Goal: Transaction & Acquisition: Obtain resource

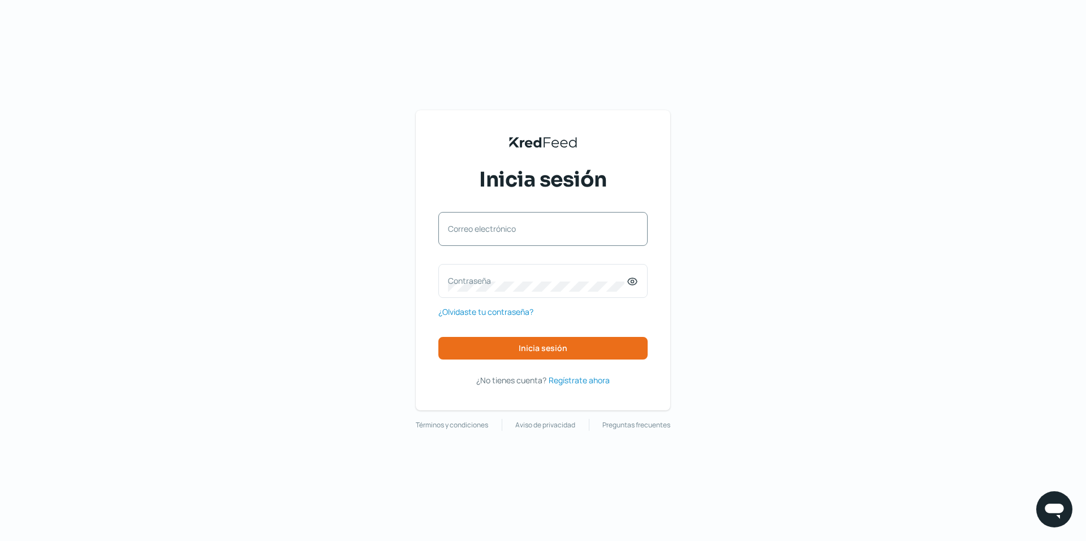
click at [545, 234] on label "Correo electrónico" at bounding box center [537, 228] width 179 height 11
click at [545, 234] on input "Correo electrónico" at bounding box center [543, 235] width 190 height 10
type input "[EMAIL_ADDRESS][DOMAIN_NAME]"
click at [482, 286] on label "Contraseña" at bounding box center [537, 280] width 179 height 11
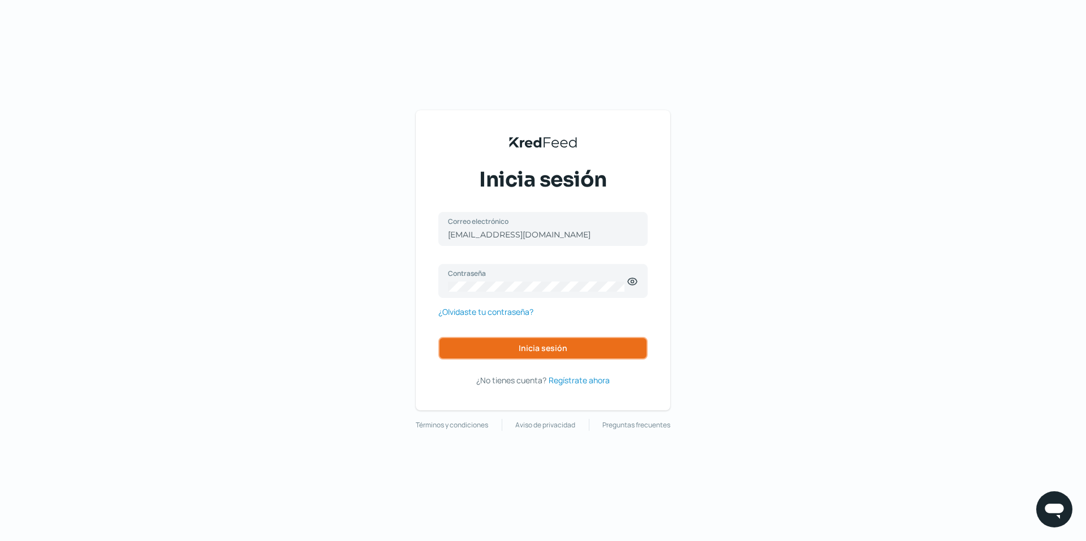
click at [540, 339] on button "Inicia sesión" at bounding box center [542, 348] width 209 height 23
click at [546, 347] on span "Inicia sesión" at bounding box center [543, 348] width 49 height 8
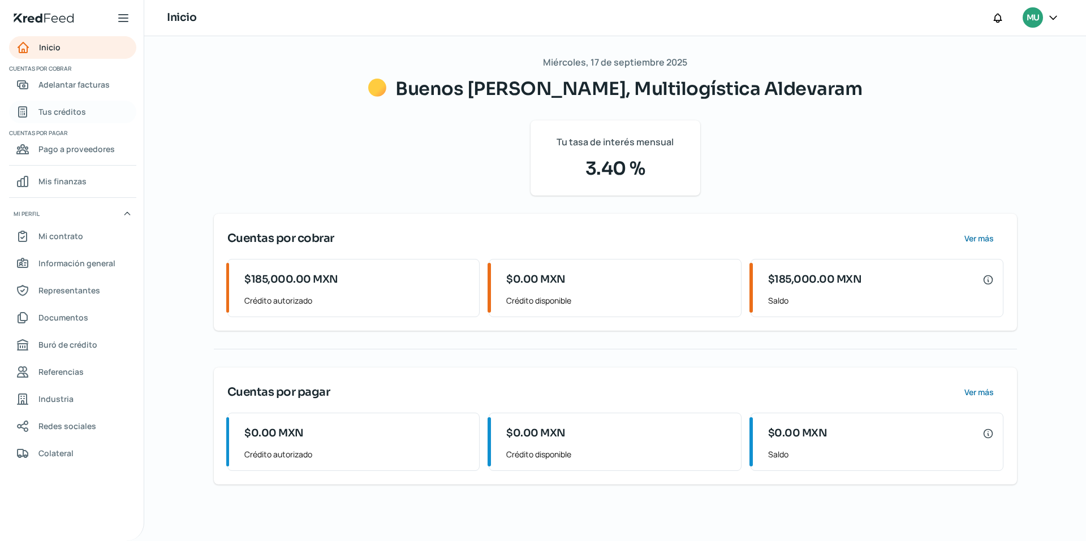
click at [57, 110] on span "Tus créditos" at bounding box center [62, 112] width 48 height 14
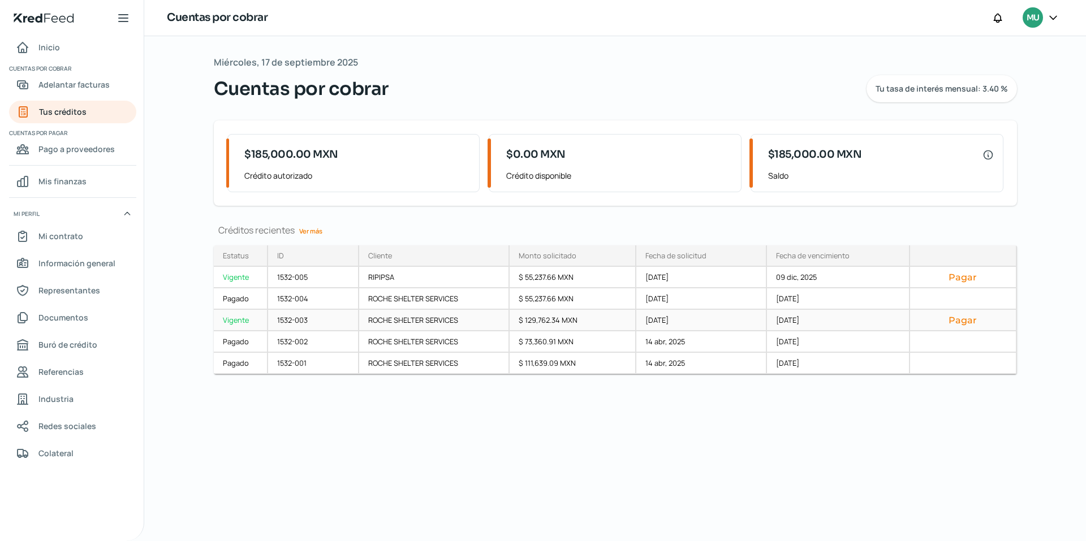
click at [954, 319] on button "Pagar" at bounding box center [963, 319] width 88 height 11
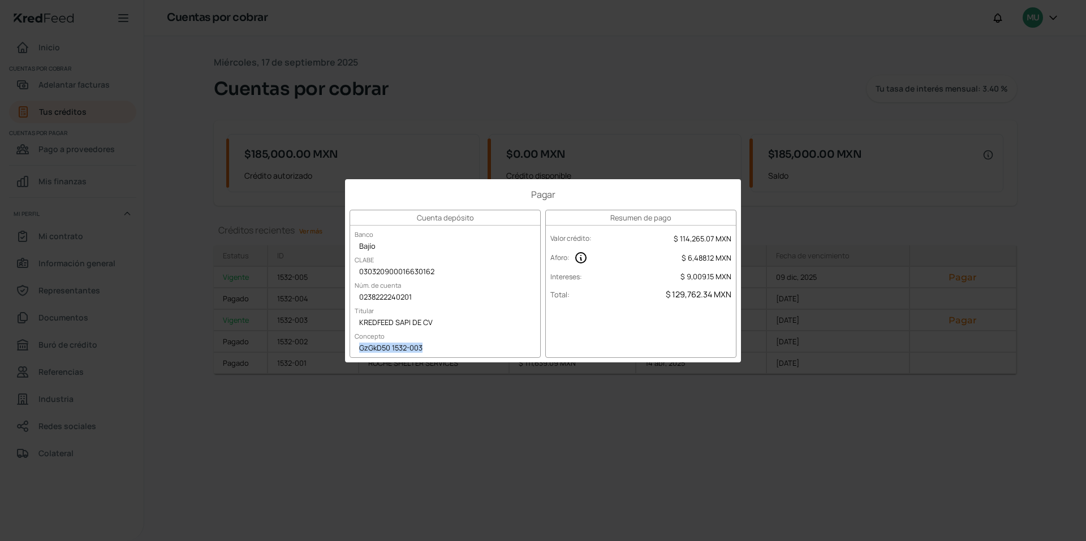
click at [596, 156] on div "Pagar Cuenta depósito Banco Bajío CLABE 030320900016630162 Núm. de cuenta 02382…" at bounding box center [543, 270] width 1086 height 541
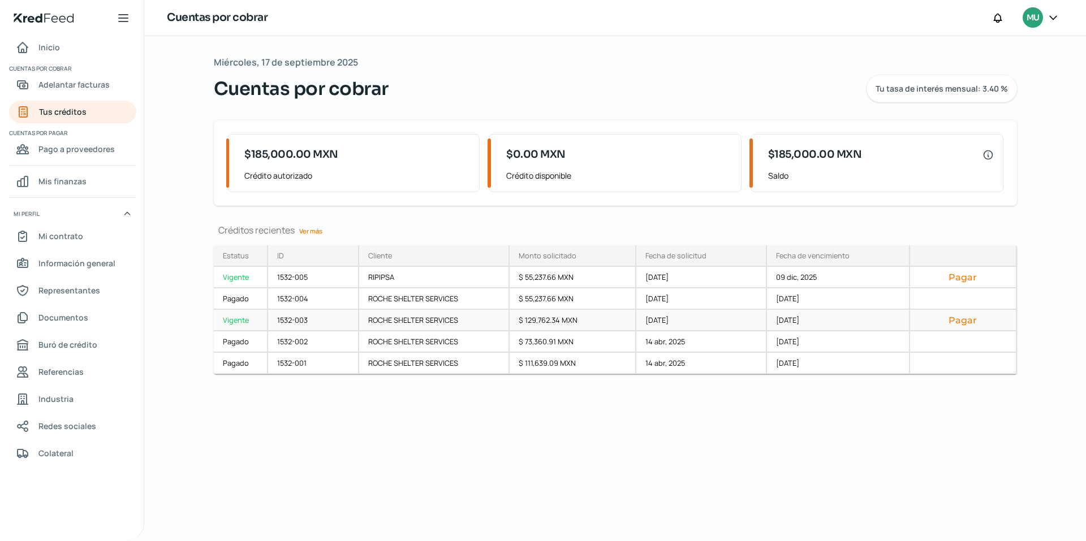
click at [805, 320] on div "[DATE]" at bounding box center [838, 320] width 143 height 21
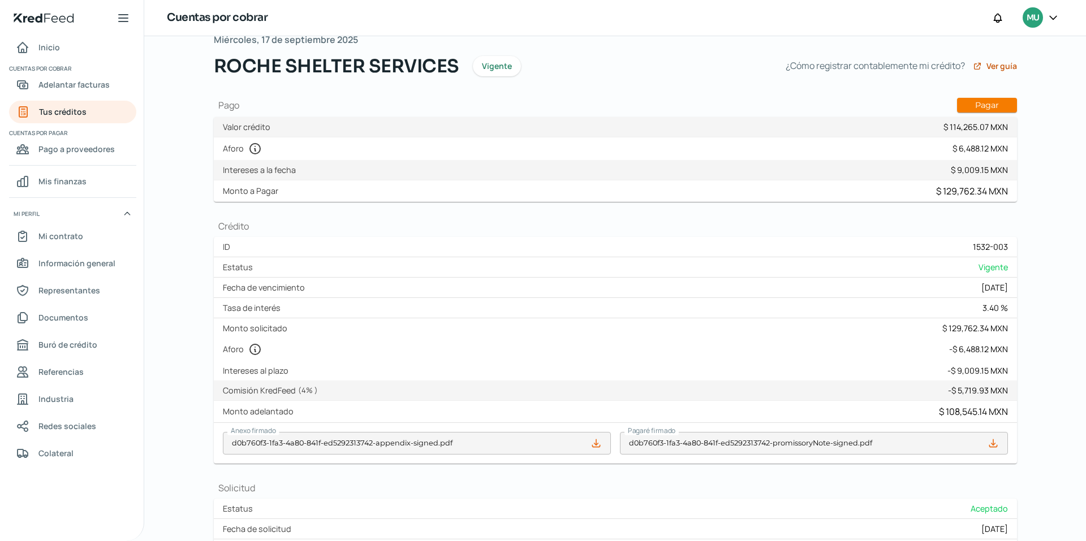
scroll to position [37, 0]
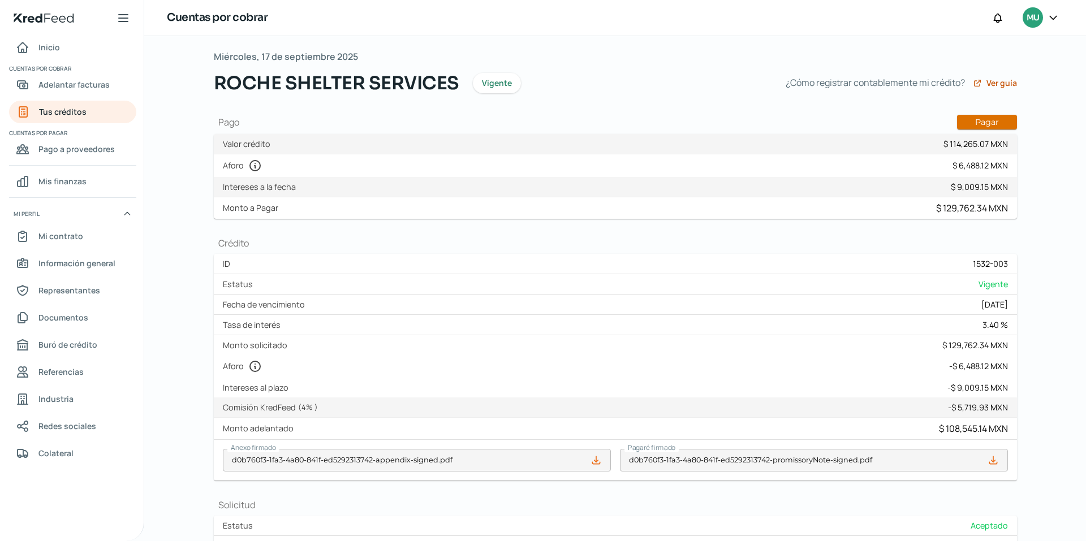
click at [993, 119] on button "Pagar" at bounding box center [987, 122] width 60 height 15
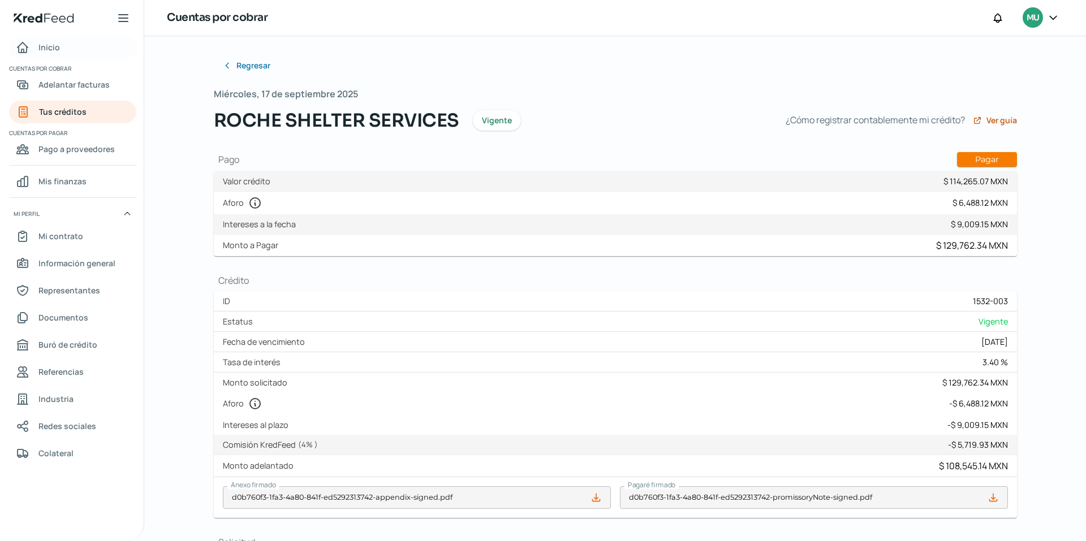
click at [48, 51] on span "Inicio" at bounding box center [48, 47] width 21 height 14
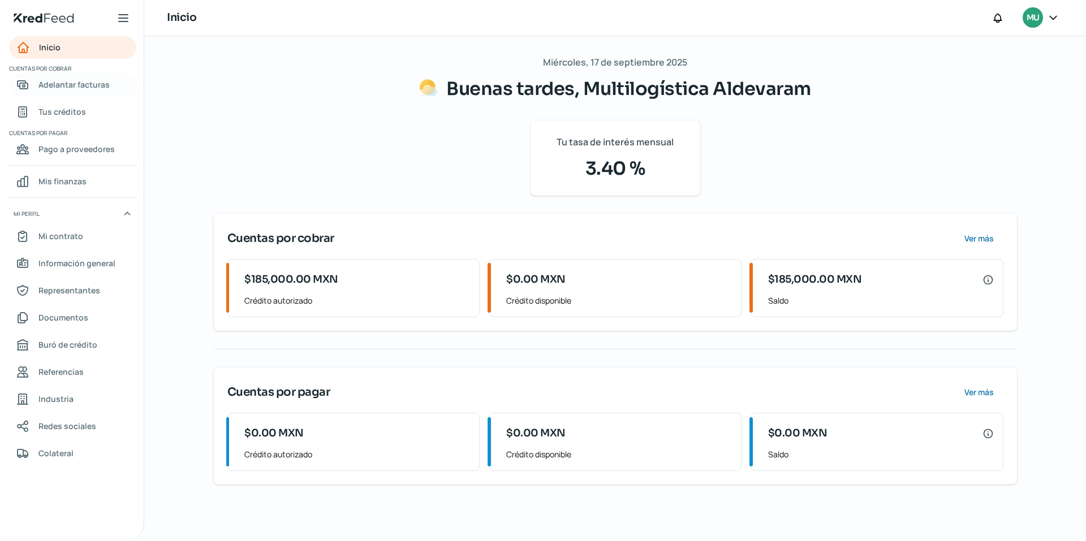
click at [66, 84] on span "Adelantar facturas" at bounding box center [73, 84] width 71 height 14
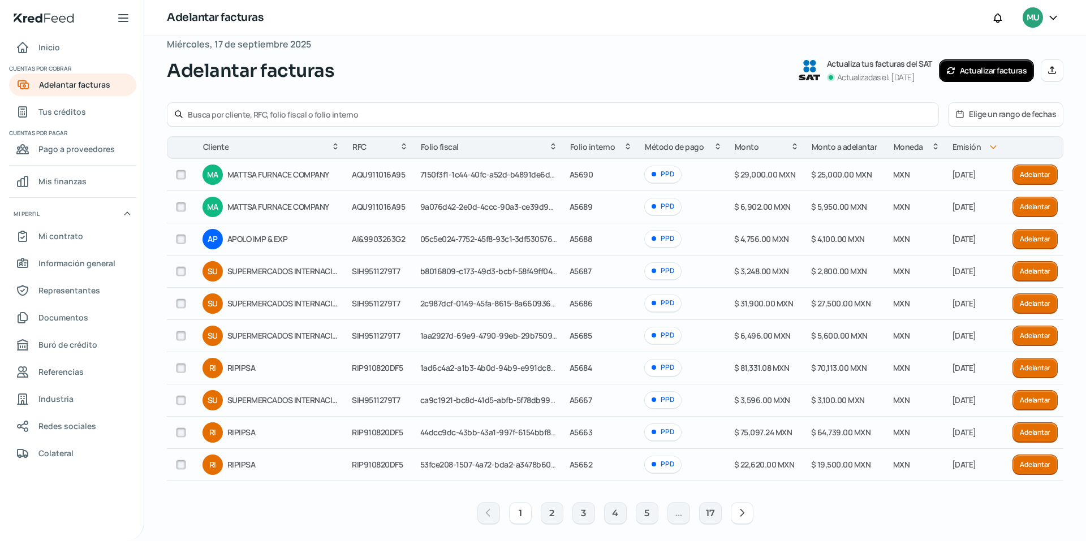
scroll to position [27, 0]
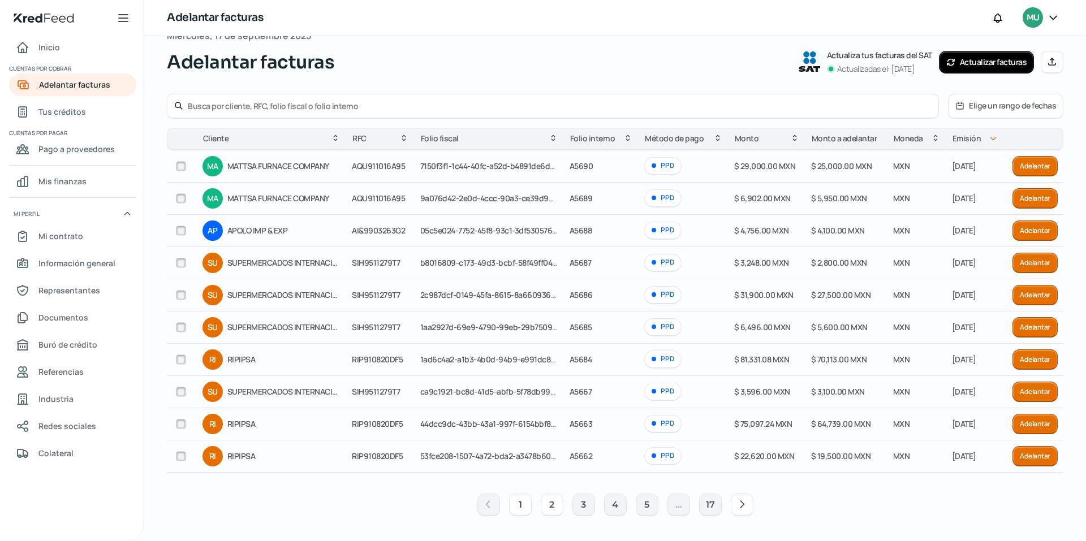
click at [545, 503] on button "2" at bounding box center [552, 505] width 23 height 23
click at [520, 507] on button "1" at bounding box center [520, 505] width 23 height 23
click at [549, 505] on button "2" at bounding box center [552, 505] width 23 height 23
click at [579, 505] on button "3" at bounding box center [583, 505] width 23 height 23
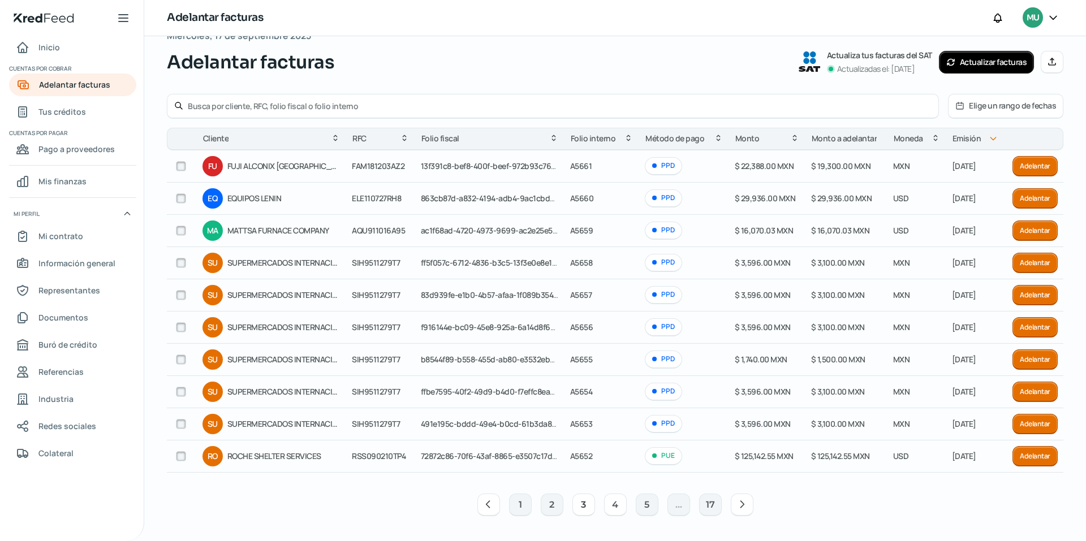
click at [614, 503] on button "4" at bounding box center [615, 505] width 23 height 23
click at [583, 502] on button "3" at bounding box center [583, 505] width 23 height 23
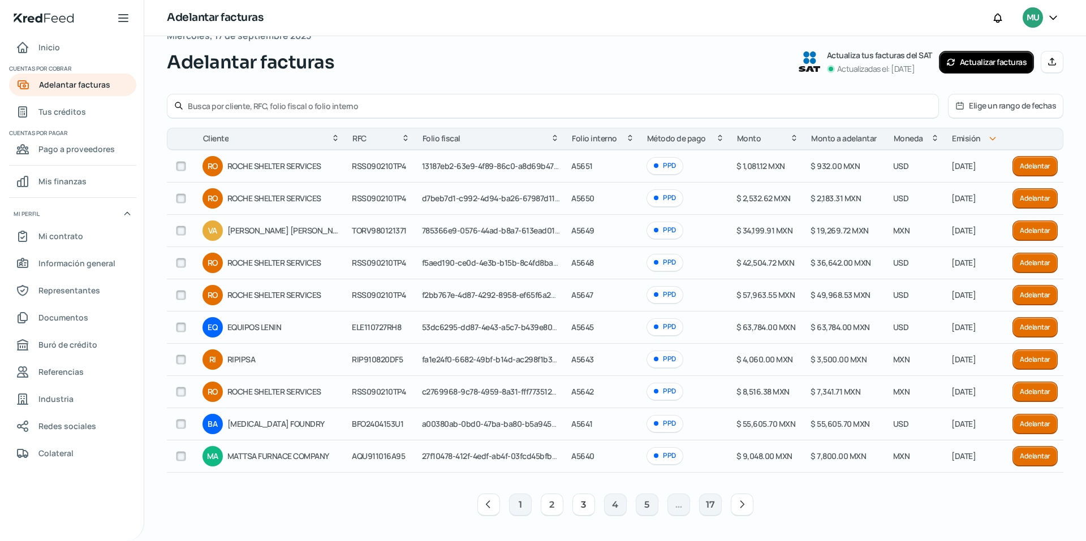
click at [555, 501] on button "2" at bounding box center [552, 505] width 23 height 23
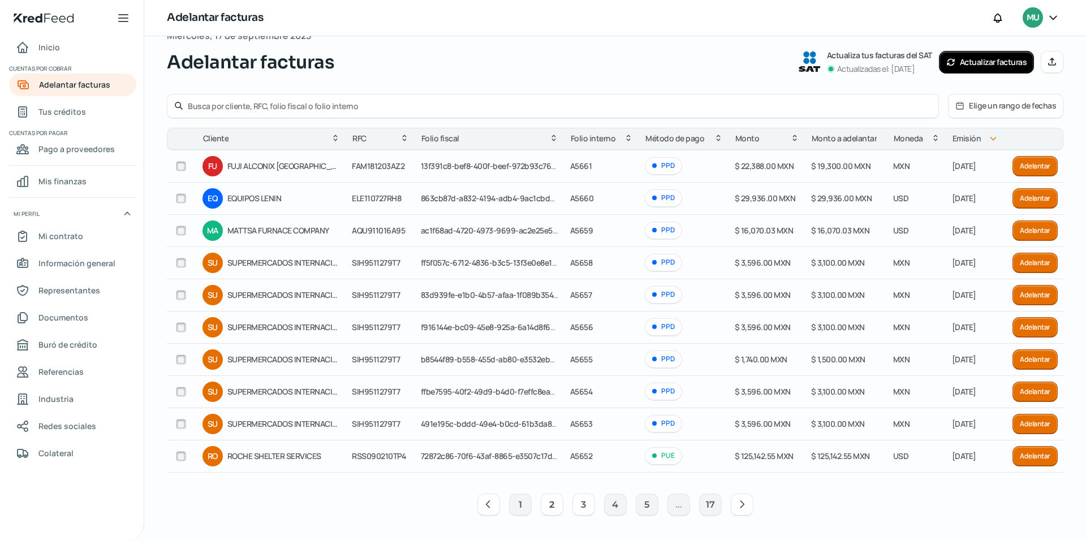
click at [579, 507] on button "3" at bounding box center [583, 505] width 23 height 23
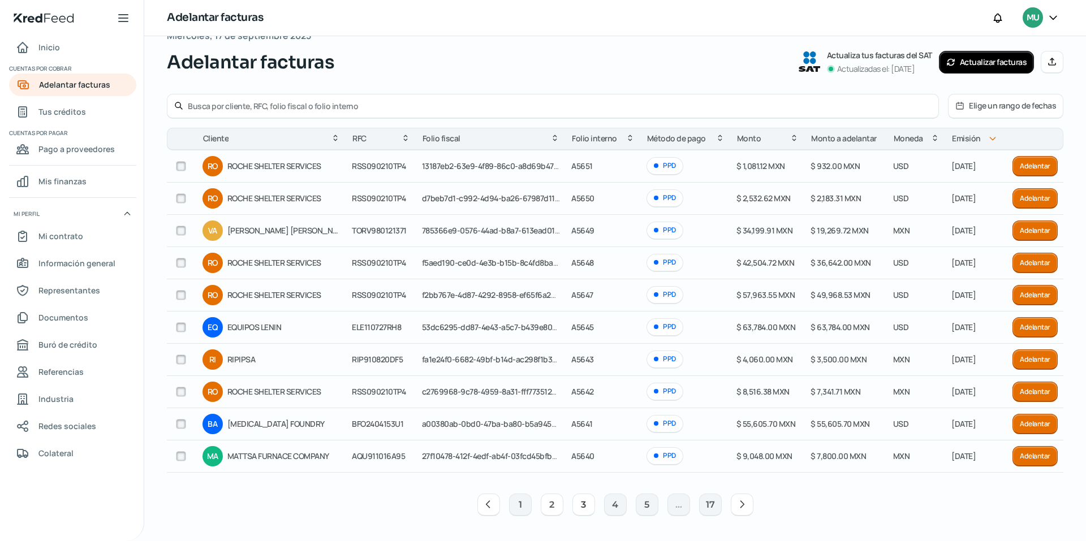
click at [554, 506] on button "2" at bounding box center [552, 505] width 23 height 23
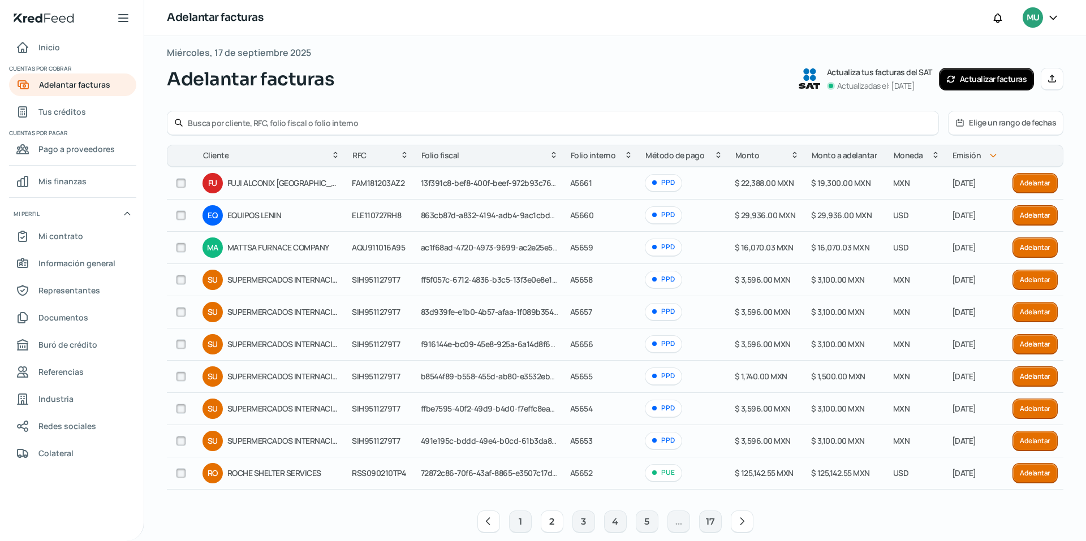
scroll to position [0, 0]
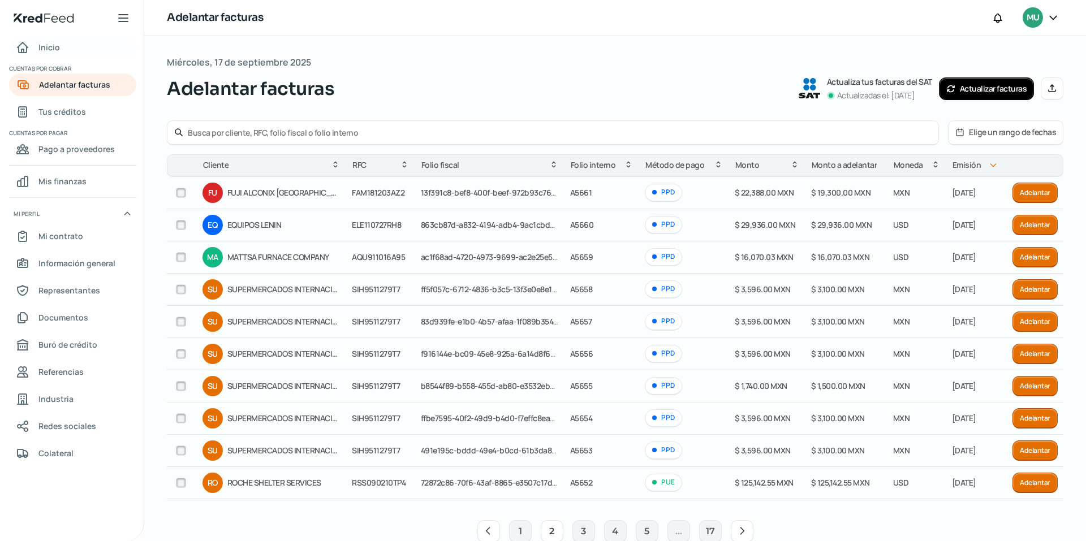
click at [47, 44] on span "Inicio" at bounding box center [48, 47] width 21 height 14
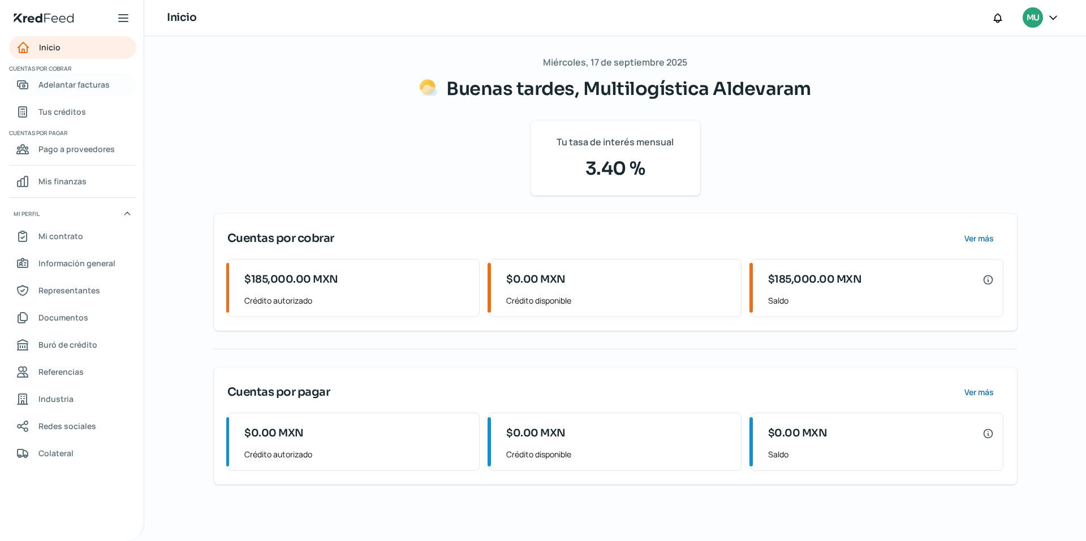
click at [65, 86] on span "Adelantar facturas" at bounding box center [73, 84] width 71 height 14
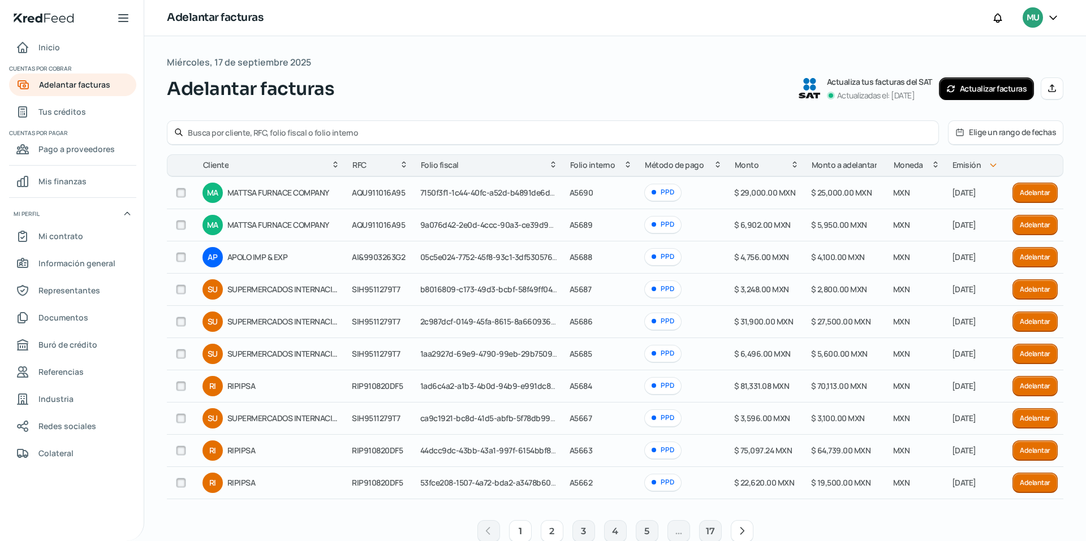
click at [546, 529] on button "2" at bounding box center [552, 531] width 23 height 23
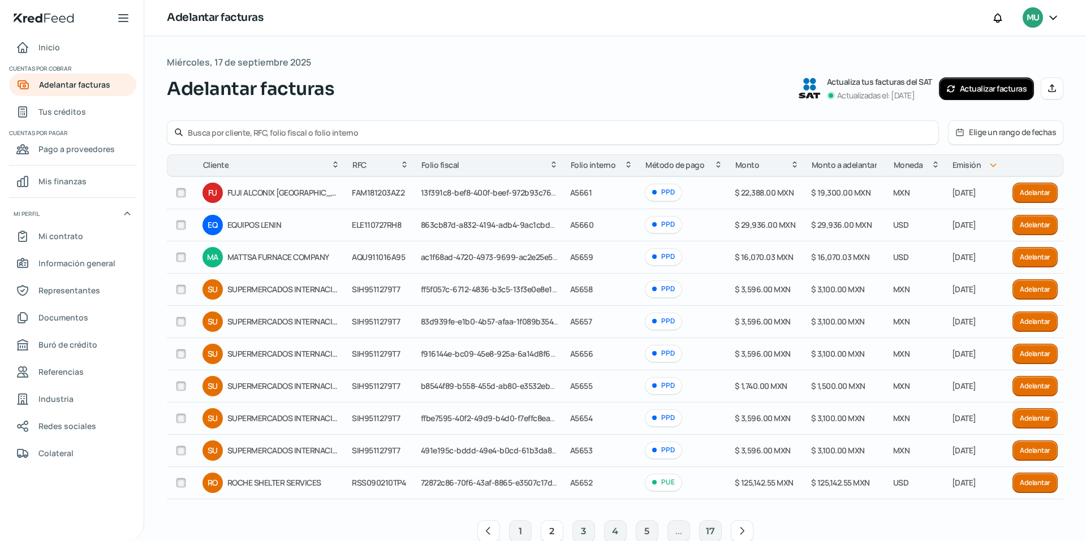
click at [179, 485] on input "checkbox" at bounding box center [181, 483] width 10 height 10
checkbox input "true"
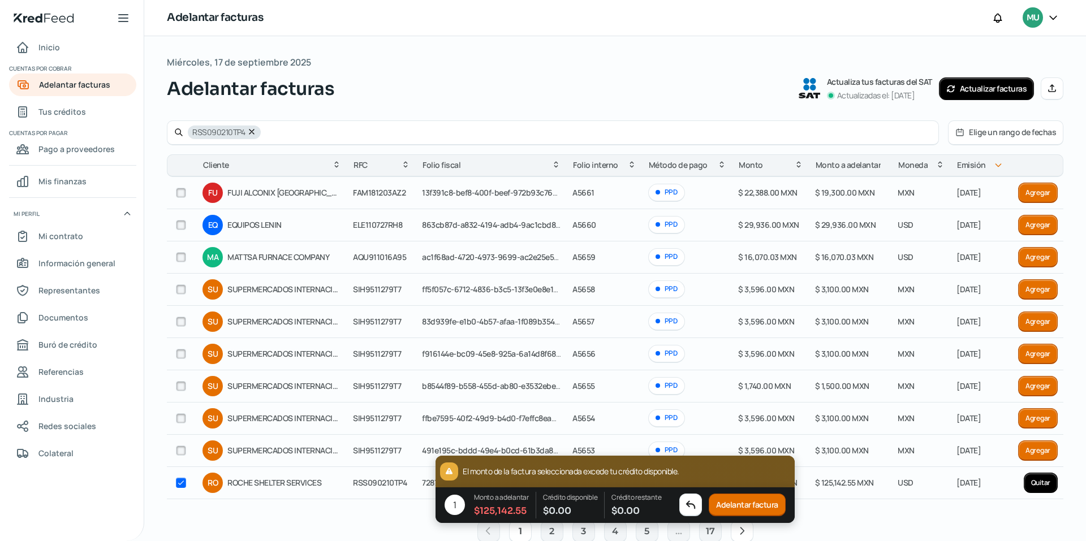
checkbox input "true"
checkbox input "false"
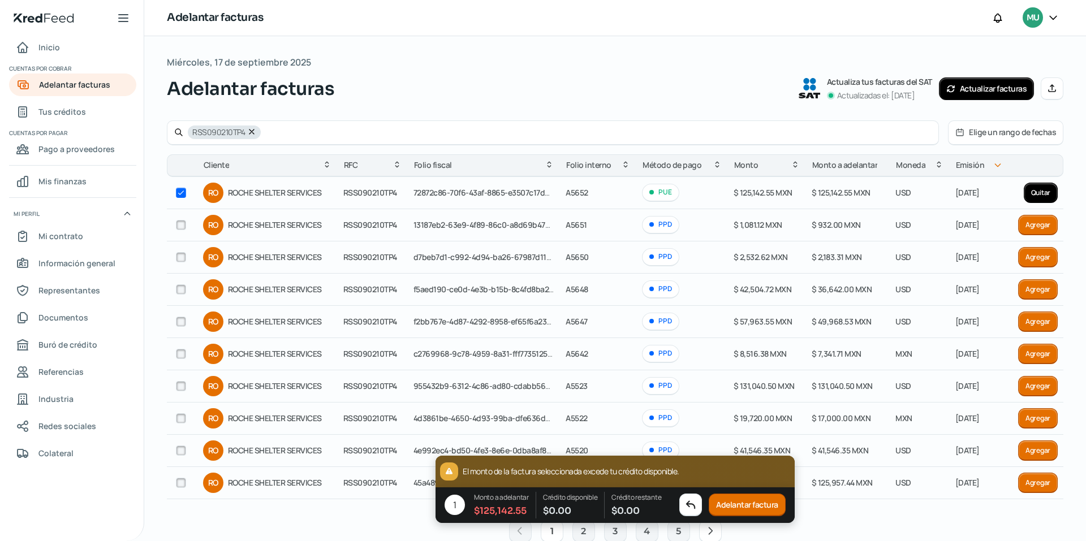
click at [182, 195] on input "checkbox" at bounding box center [181, 193] width 10 height 10
checkbox input "false"
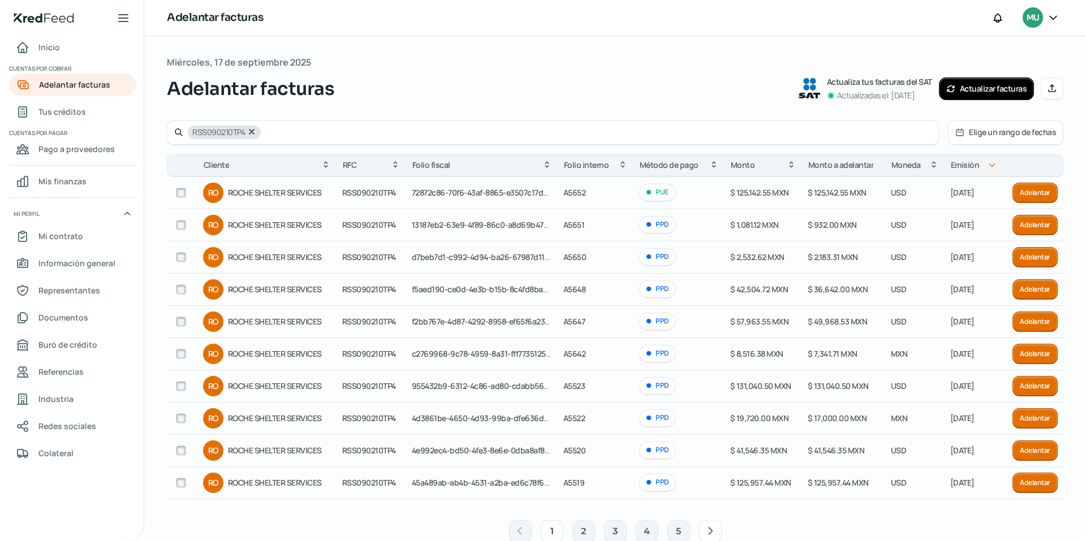
click at [180, 485] on input "checkbox" at bounding box center [181, 483] width 10 height 10
checkbox input "true"
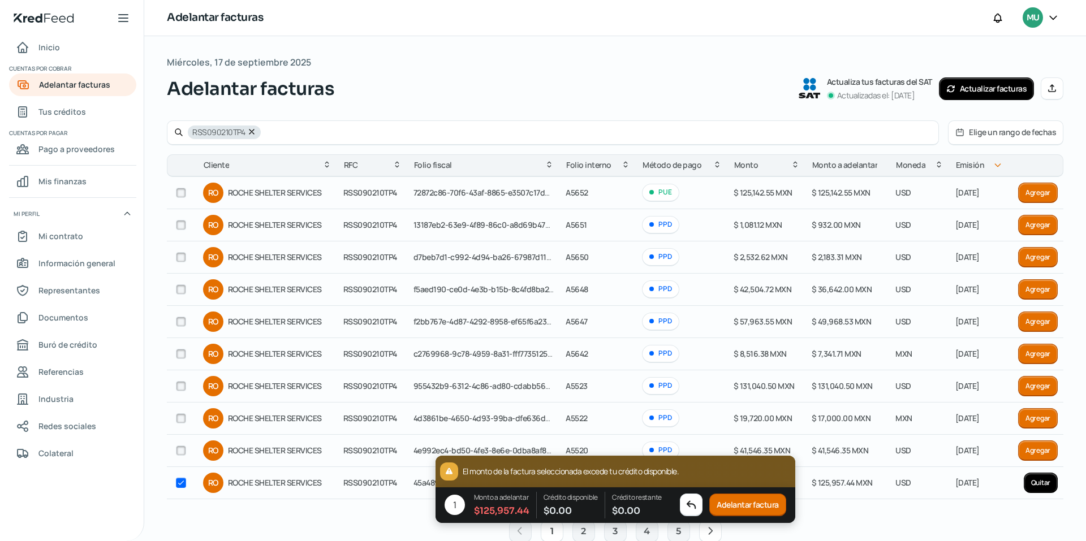
click at [750, 505] on button "Adelantar factura" at bounding box center [747, 505] width 77 height 23
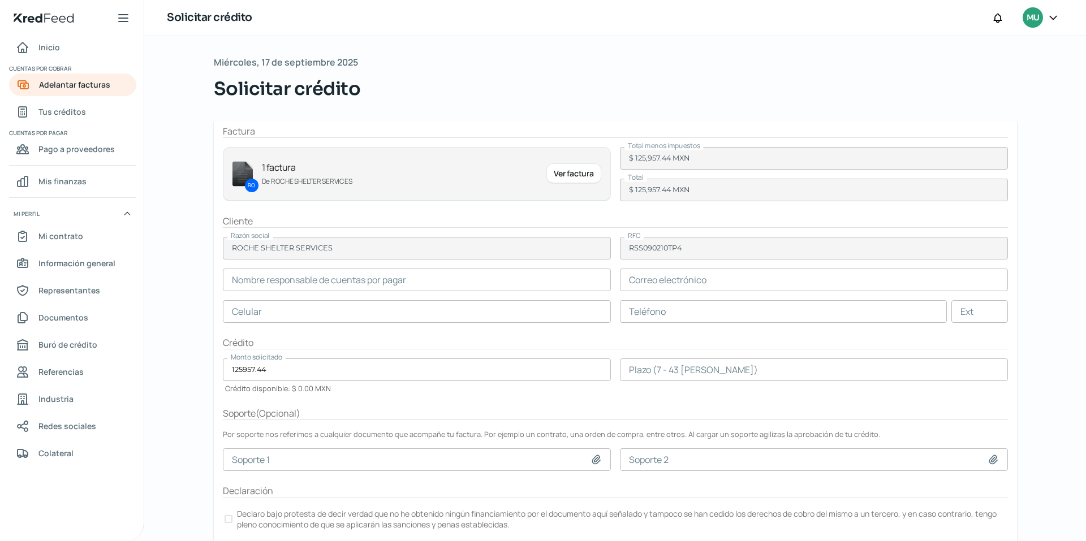
type input "Erika Monsivais"
type input "emonsivais@mexcentrix.com"
type input "44 - 4110 - 3351"
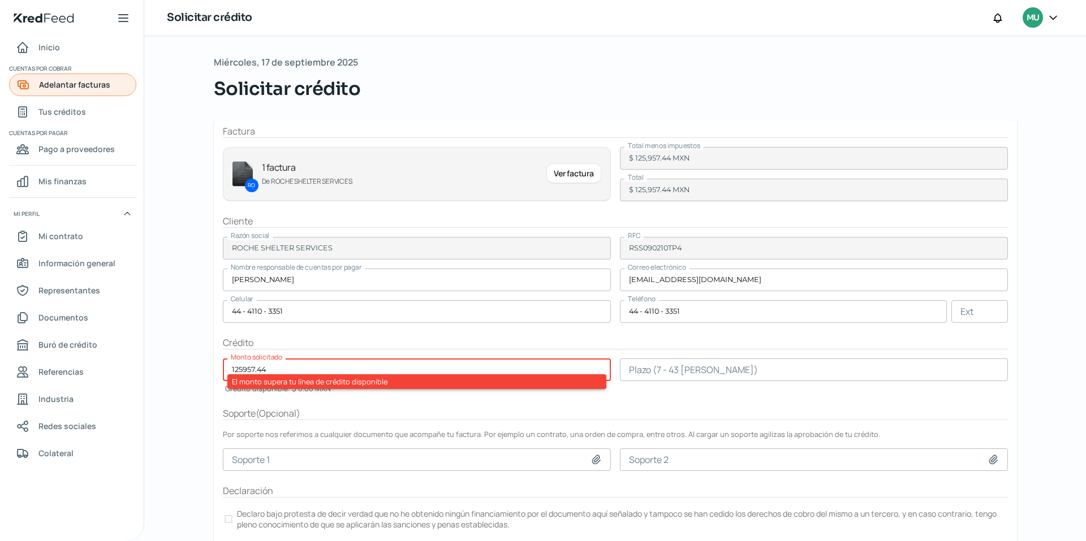
click at [59, 88] on span "Adelantar facturas" at bounding box center [74, 84] width 71 height 14
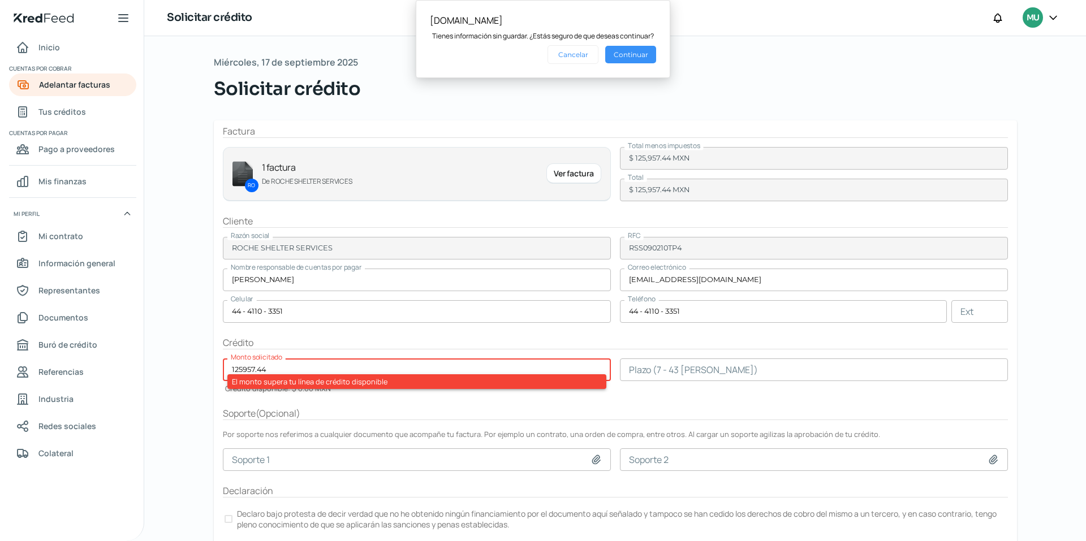
click at [625, 54] on button "Continuar" at bounding box center [630, 55] width 51 height 18
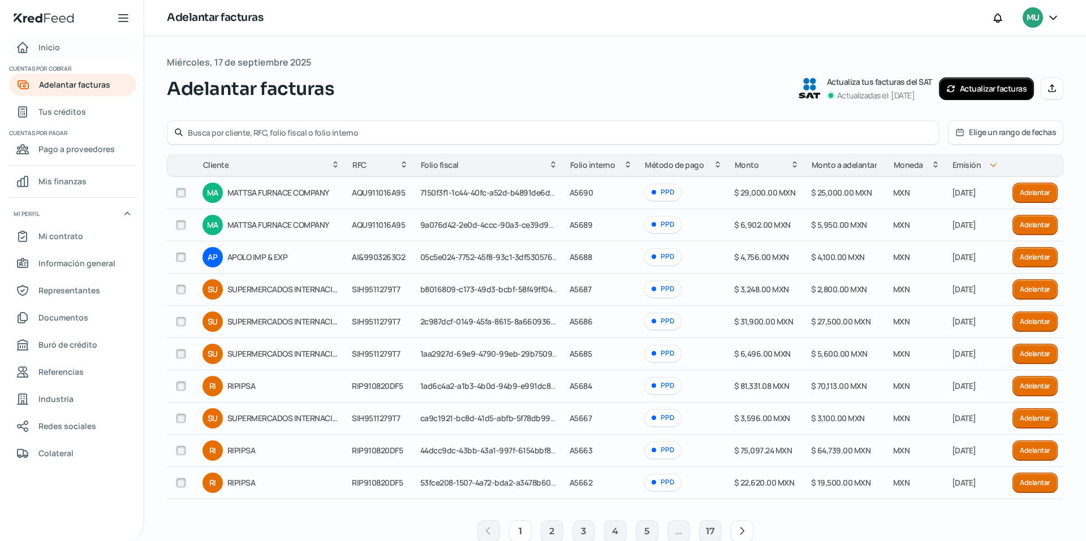
click at [50, 48] on span "Inicio" at bounding box center [48, 47] width 21 height 14
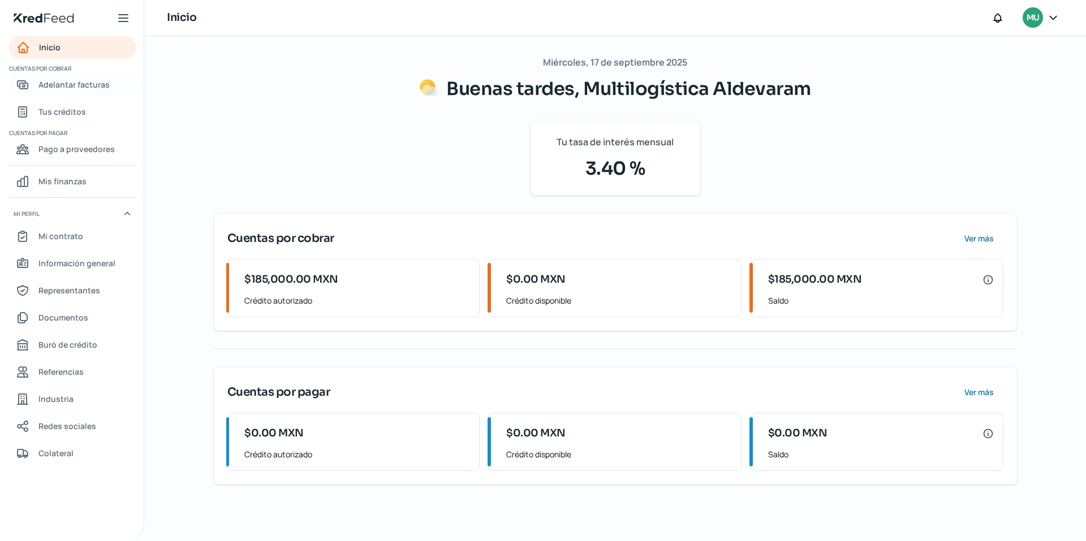
click at [59, 85] on span "Adelantar facturas" at bounding box center [73, 84] width 71 height 14
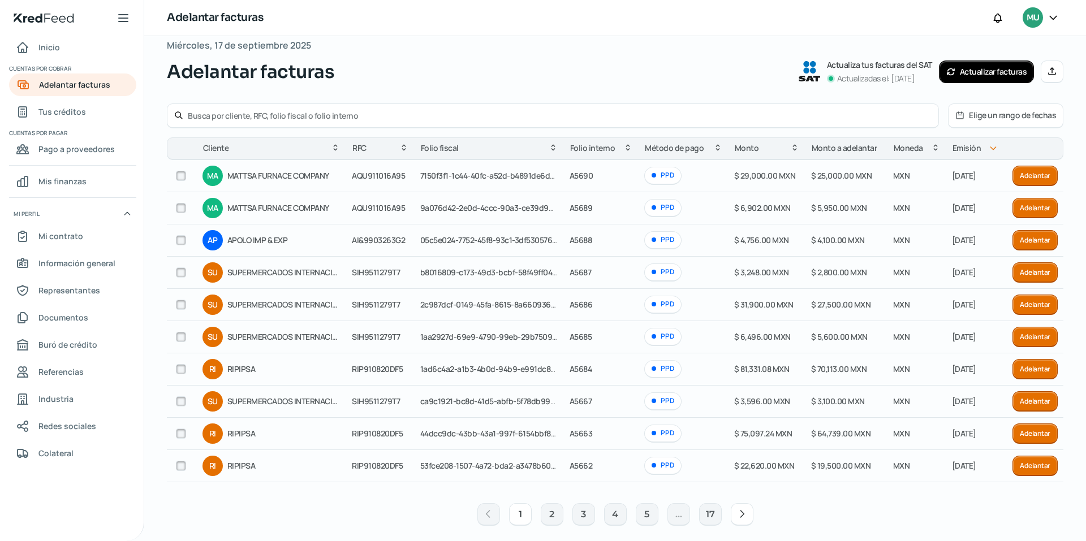
scroll to position [27, 0]
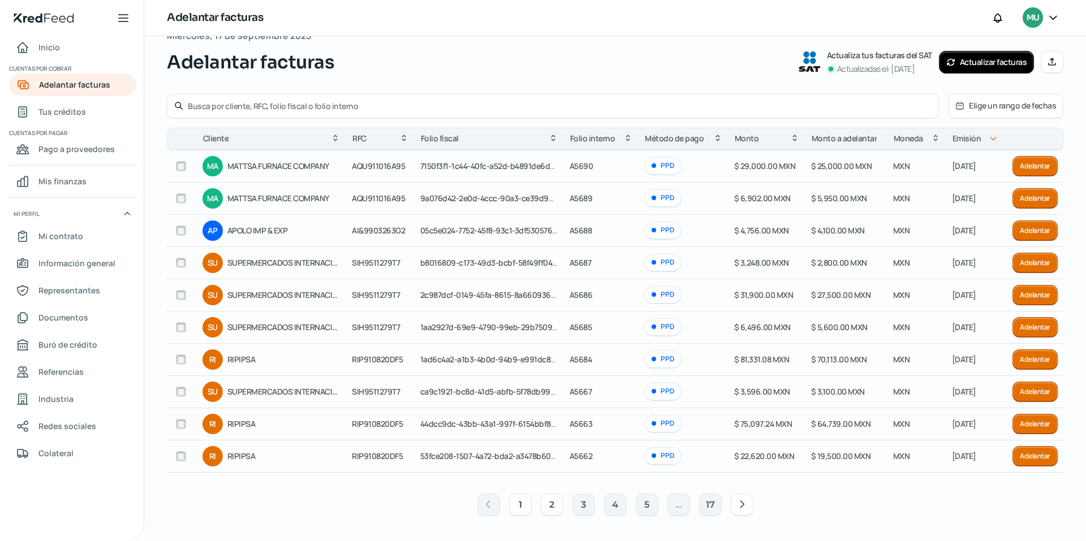
click at [549, 507] on button "2" at bounding box center [552, 505] width 23 height 23
click at [579, 505] on button "3" at bounding box center [583, 505] width 23 height 23
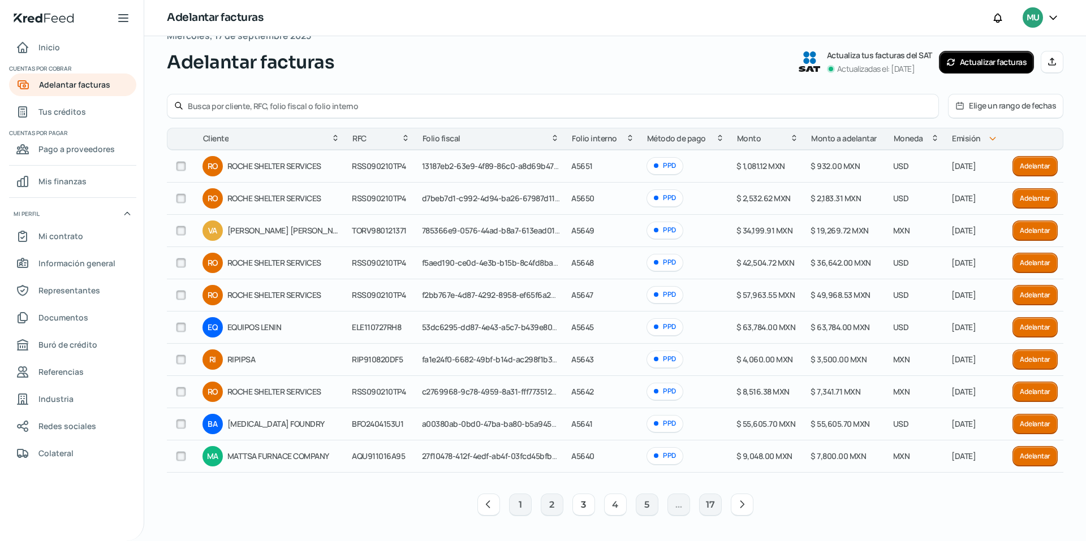
click at [606, 505] on button "4" at bounding box center [615, 505] width 23 height 23
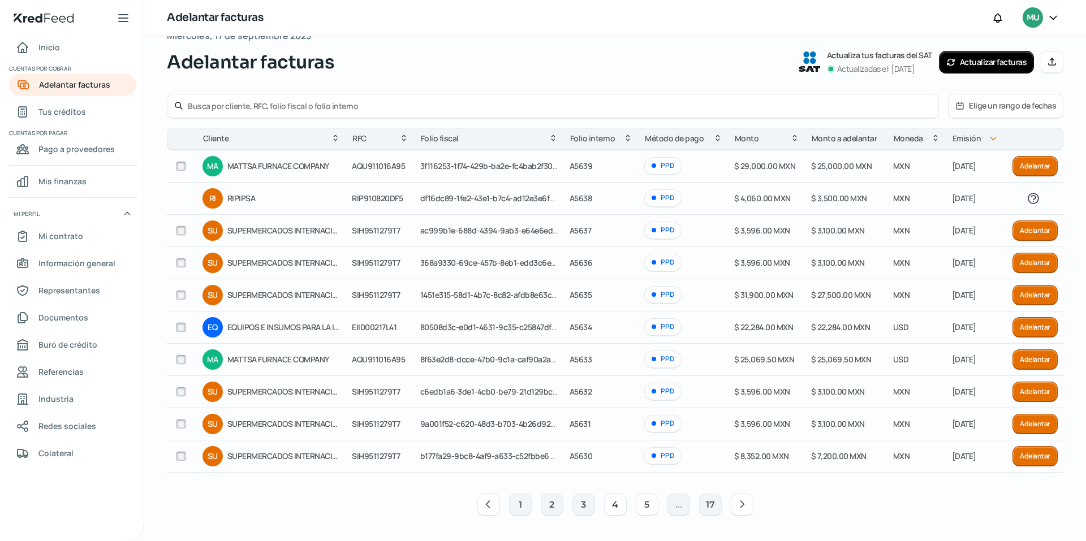
click at [640, 505] on button "5" at bounding box center [647, 505] width 23 height 23
click at [640, 507] on button "6" at bounding box center [647, 505] width 23 height 23
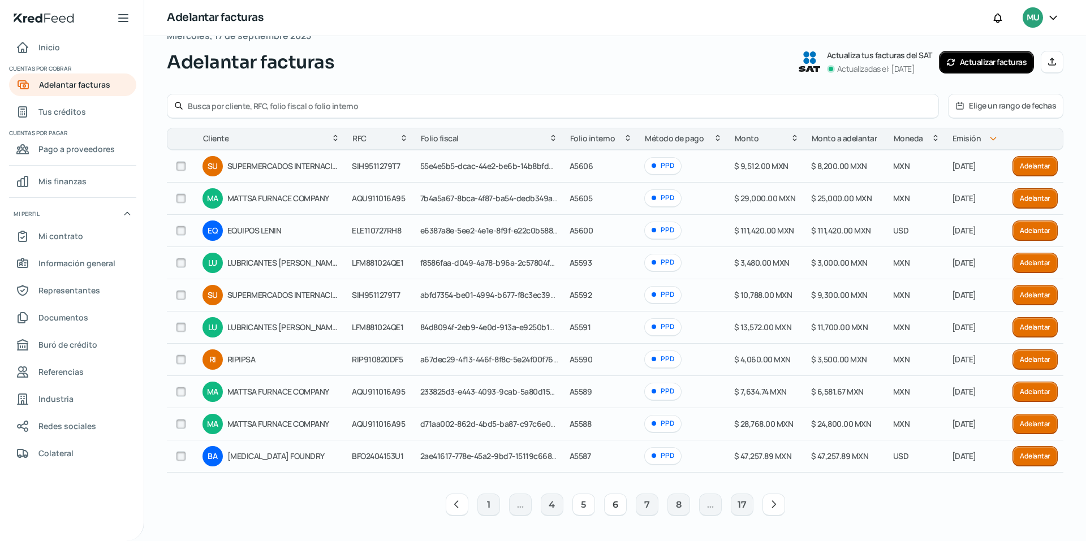
click at [584, 503] on button "5" at bounding box center [583, 505] width 23 height 23
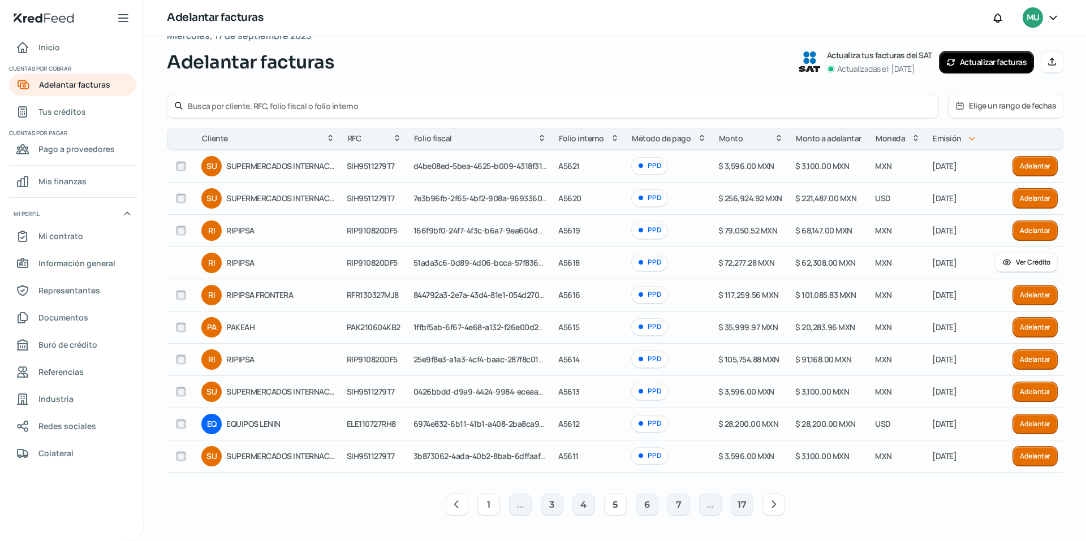
click at [492, 501] on button "1" at bounding box center [488, 505] width 23 height 23
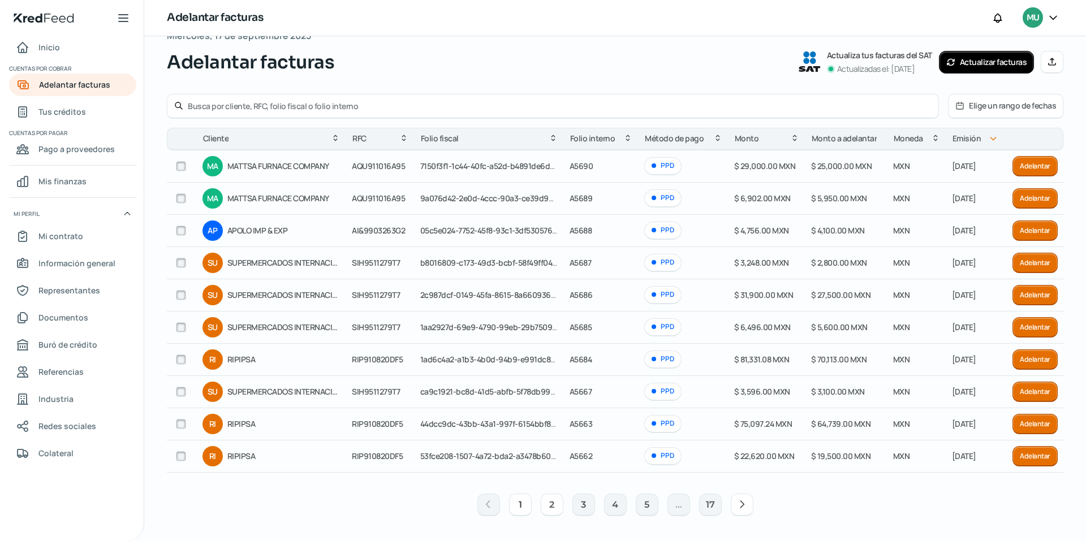
click at [549, 502] on button "2" at bounding box center [552, 505] width 23 height 23
click at [580, 502] on button "3" at bounding box center [583, 505] width 23 height 23
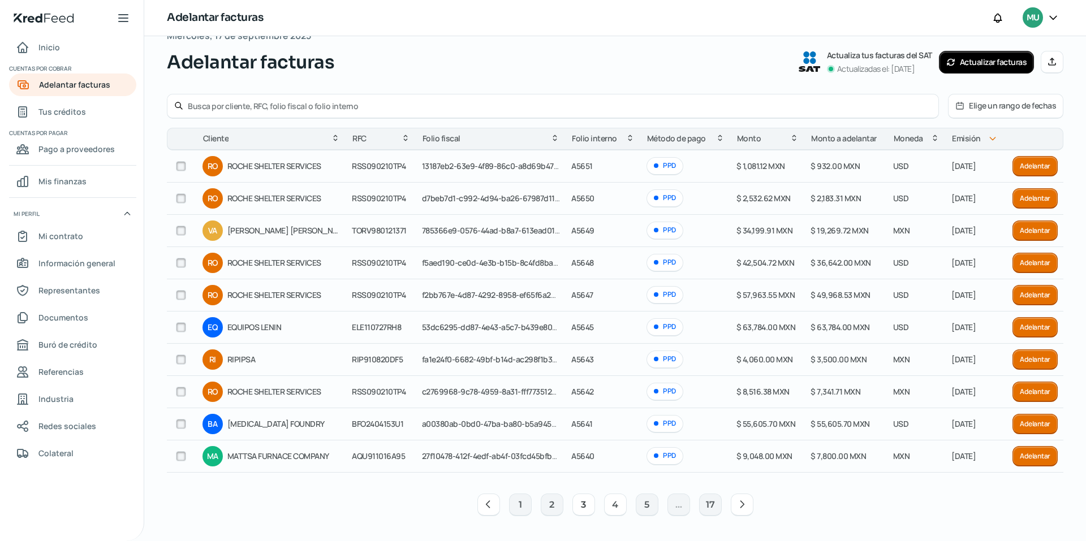
click at [611, 502] on button "4" at bounding box center [615, 505] width 23 height 23
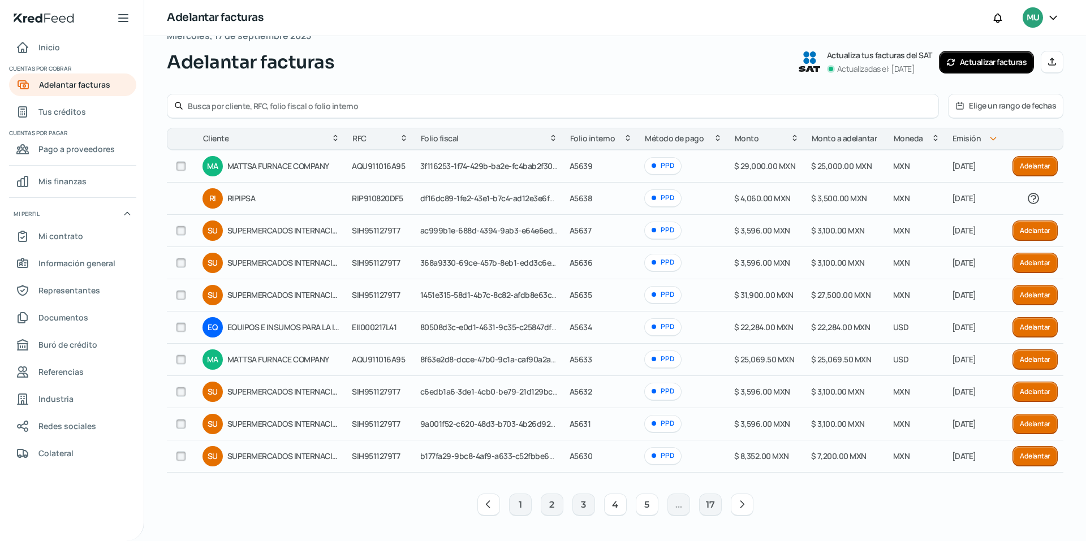
click at [644, 507] on button "5" at bounding box center [647, 505] width 23 height 23
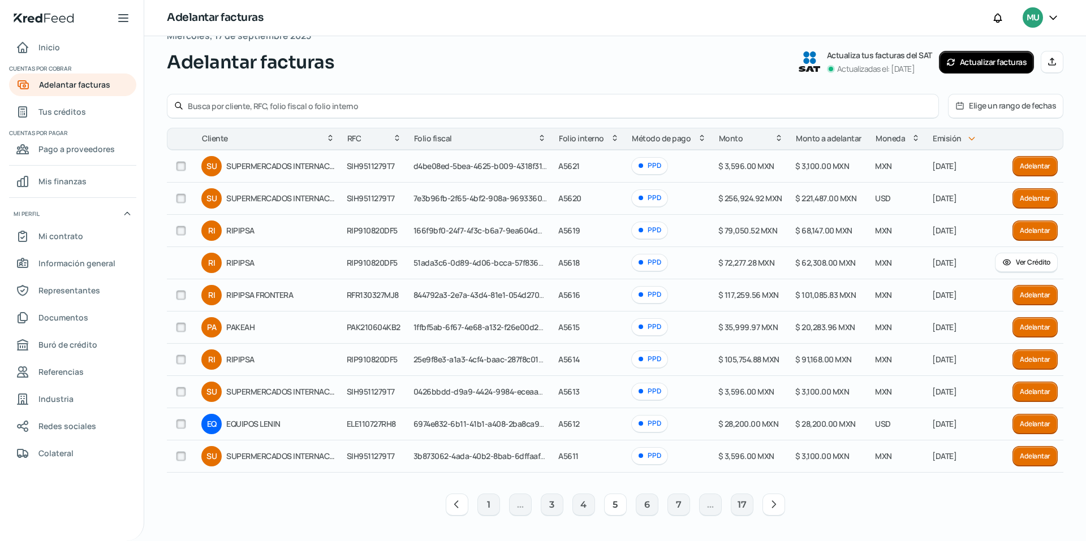
click at [180, 297] on input "checkbox" at bounding box center [181, 295] width 10 height 10
checkbox input "true"
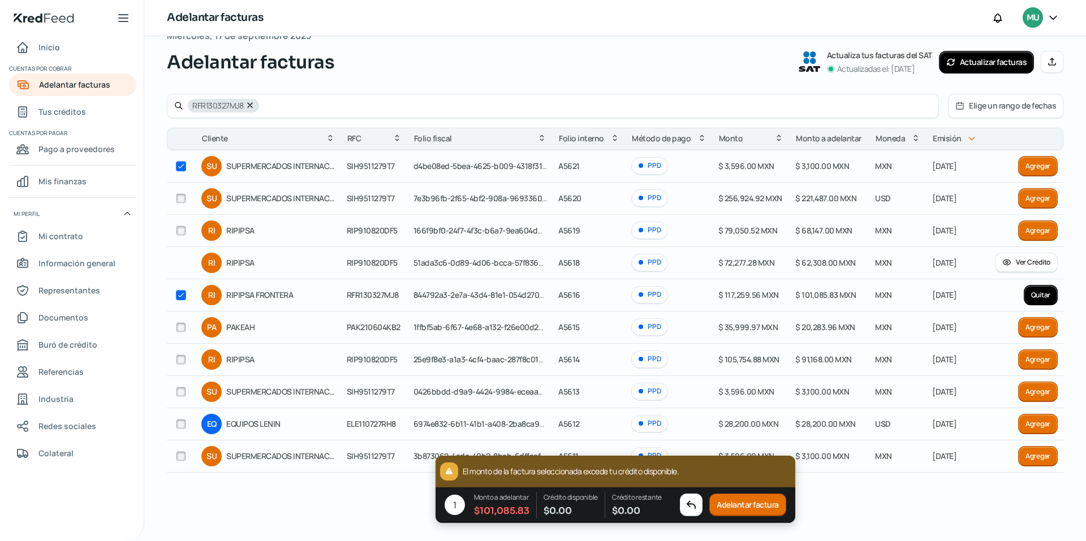
checkbox input "true"
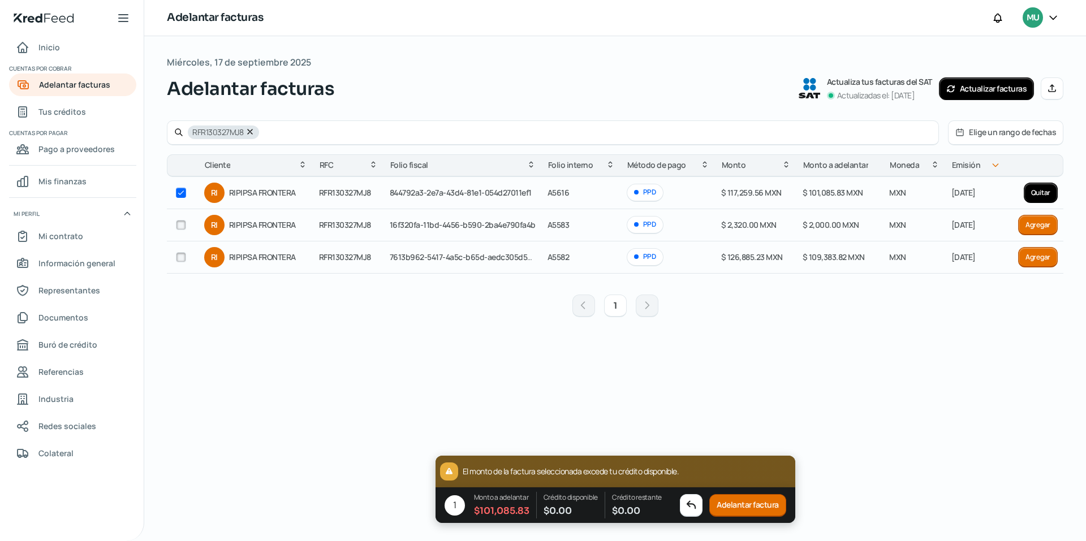
click at [749, 502] on button "Adelantar factura" at bounding box center [747, 505] width 77 height 23
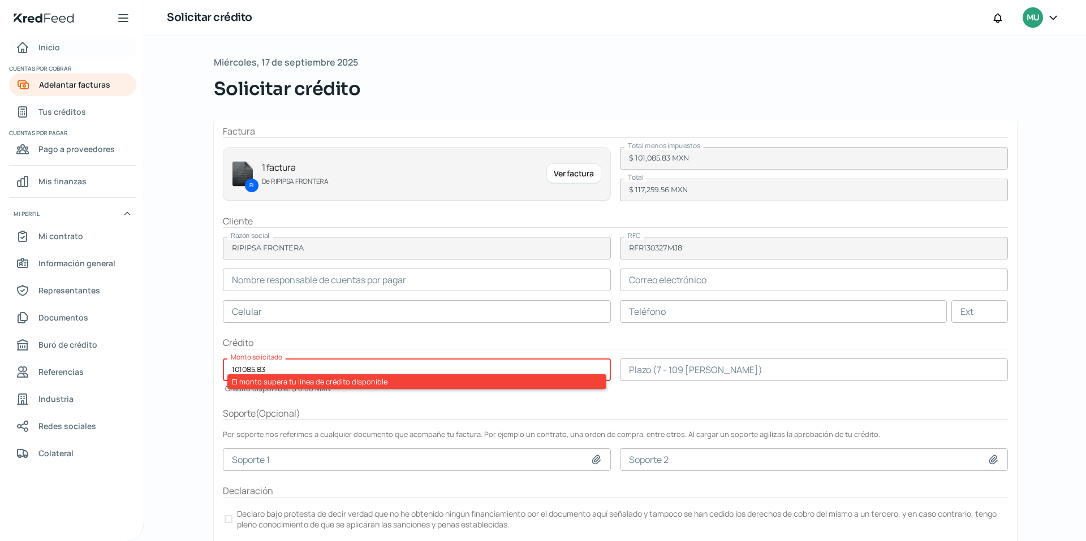
click at [55, 53] on span "Inicio" at bounding box center [48, 47] width 21 height 14
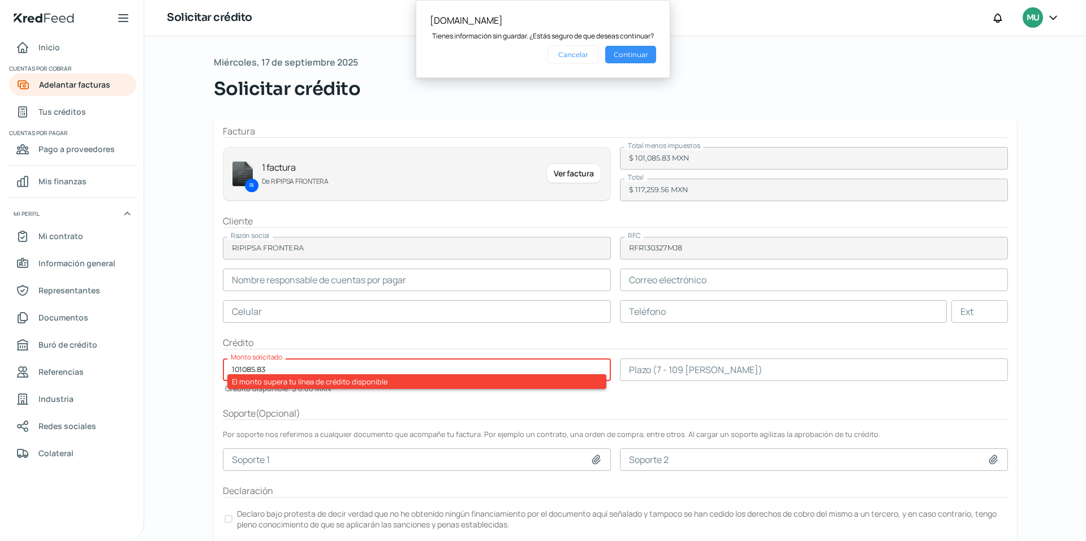
click at [629, 55] on button "Continuar" at bounding box center [630, 55] width 51 height 18
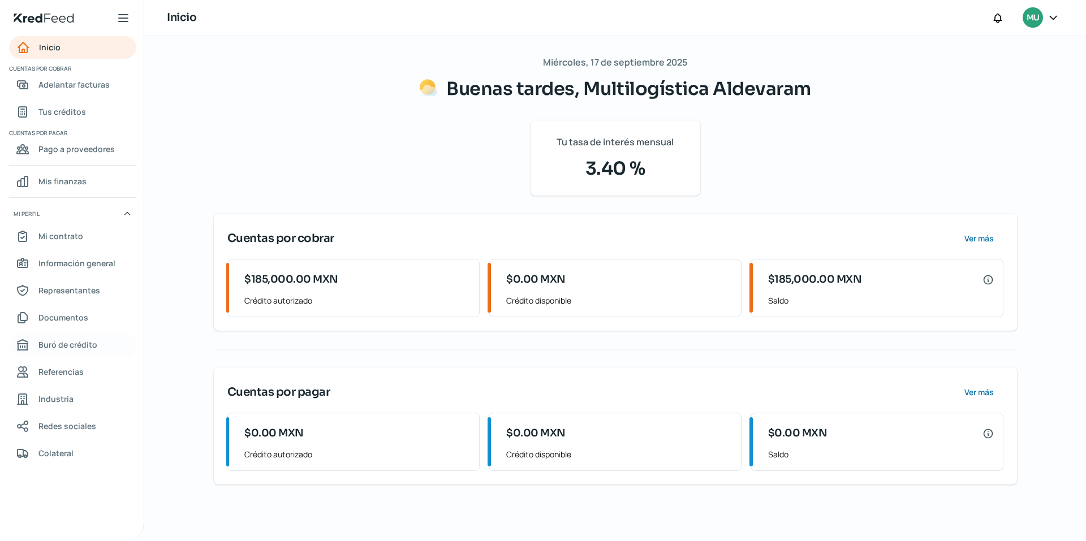
click at [53, 341] on span "Buró de crédito" at bounding box center [67, 345] width 59 height 14
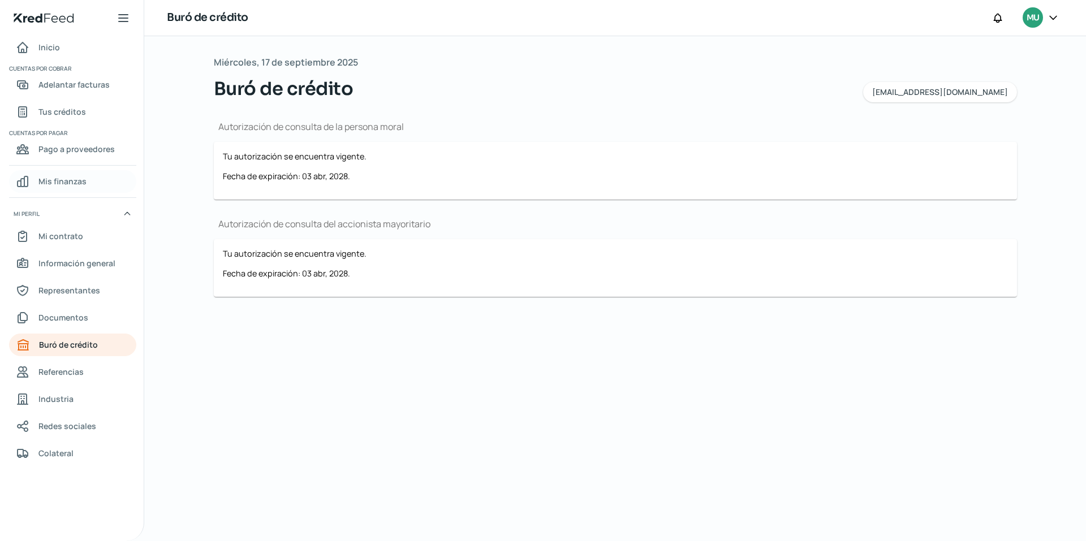
click at [58, 175] on span "Mis finanzas" at bounding box center [62, 181] width 48 height 14
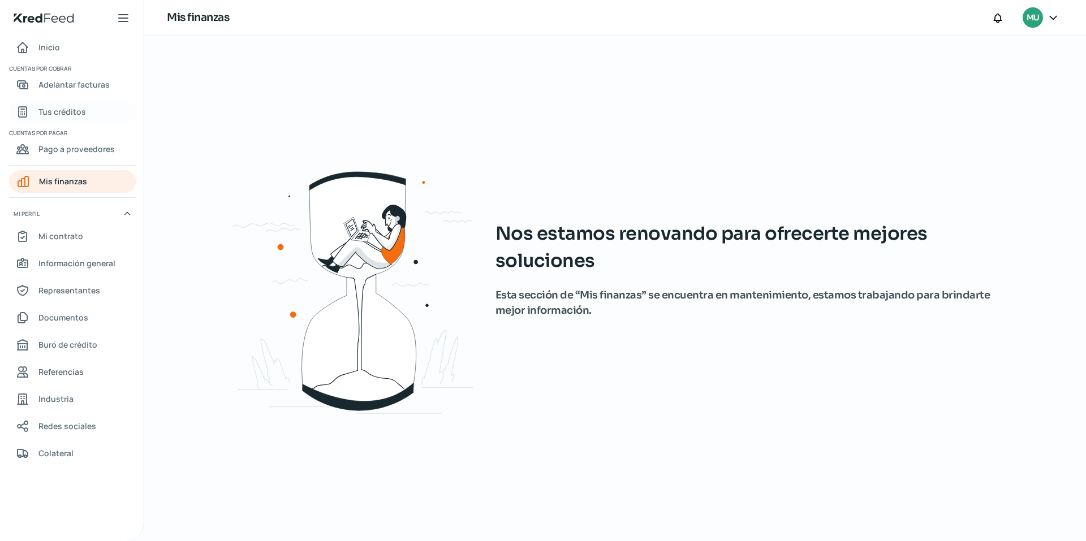
click at [63, 110] on span "Tus créditos" at bounding box center [62, 112] width 48 height 14
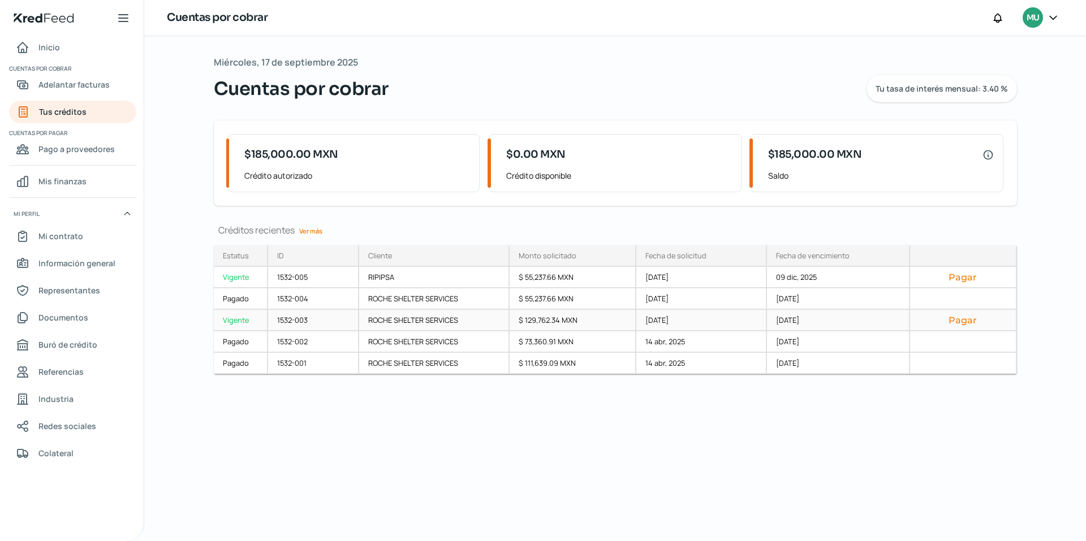
click at [963, 322] on button "Pagar" at bounding box center [963, 319] width 88 height 11
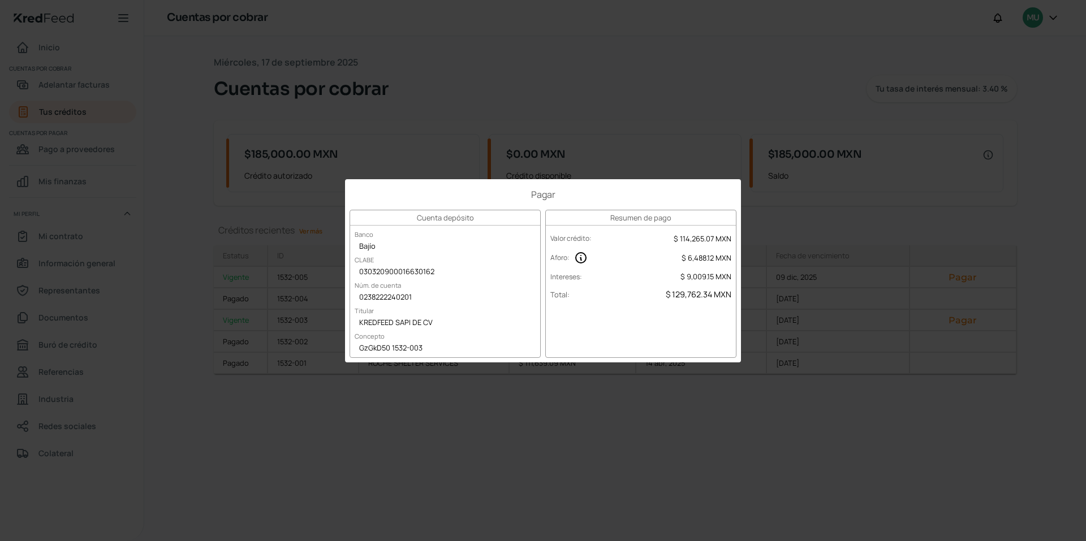
click at [558, 293] on label "Total :" at bounding box center [559, 295] width 19 height 10
click at [656, 130] on div "Pagar Cuenta depósito Banco Bajío CLABE 030320900016630162 Núm. de cuenta 02382…" at bounding box center [543, 270] width 1086 height 541
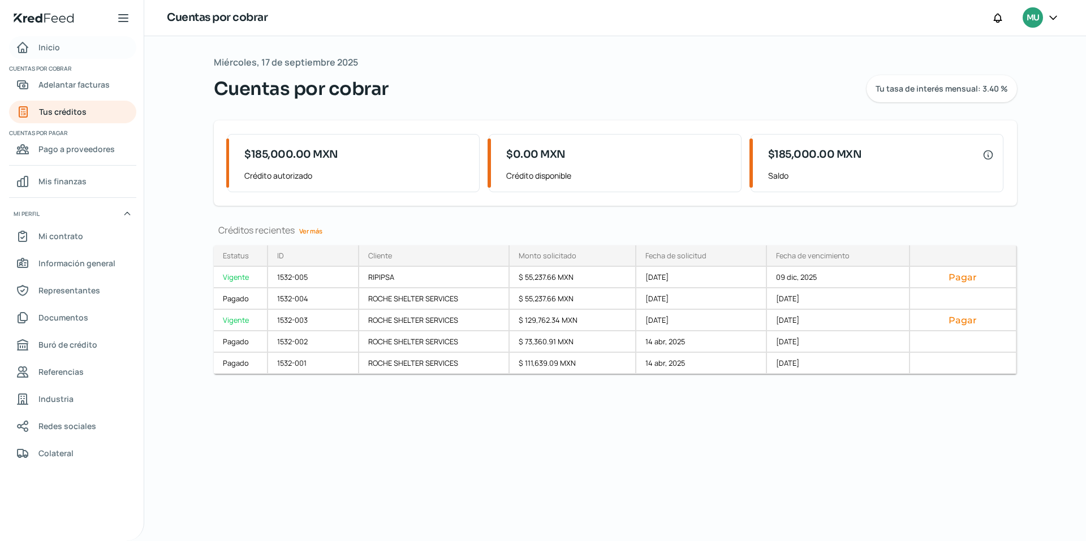
click at [46, 44] on span "Inicio" at bounding box center [48, 47] width 21 height 14
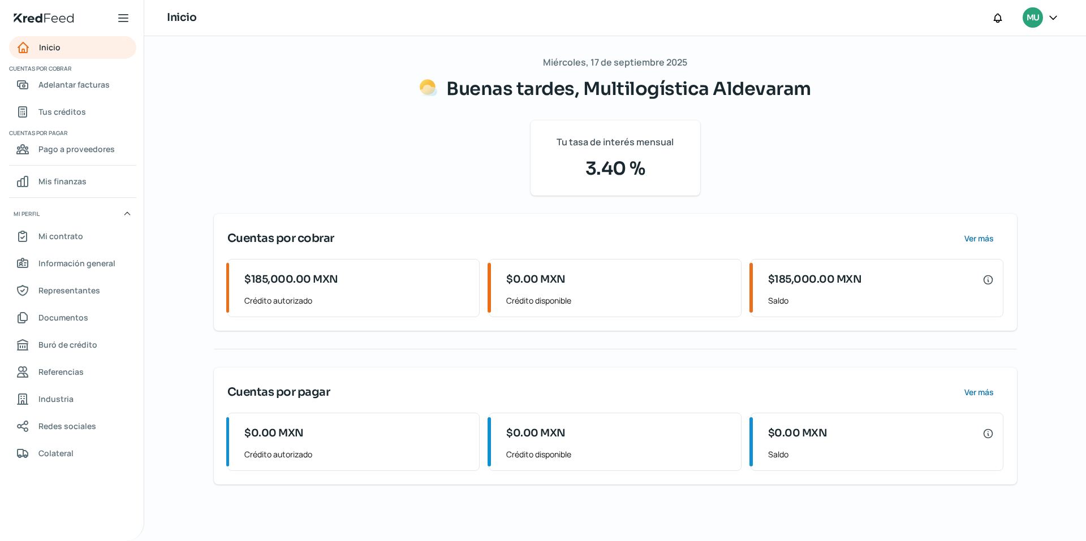
click at [128, 16] on icon at bounding box center [124, 18] width 14 height 14
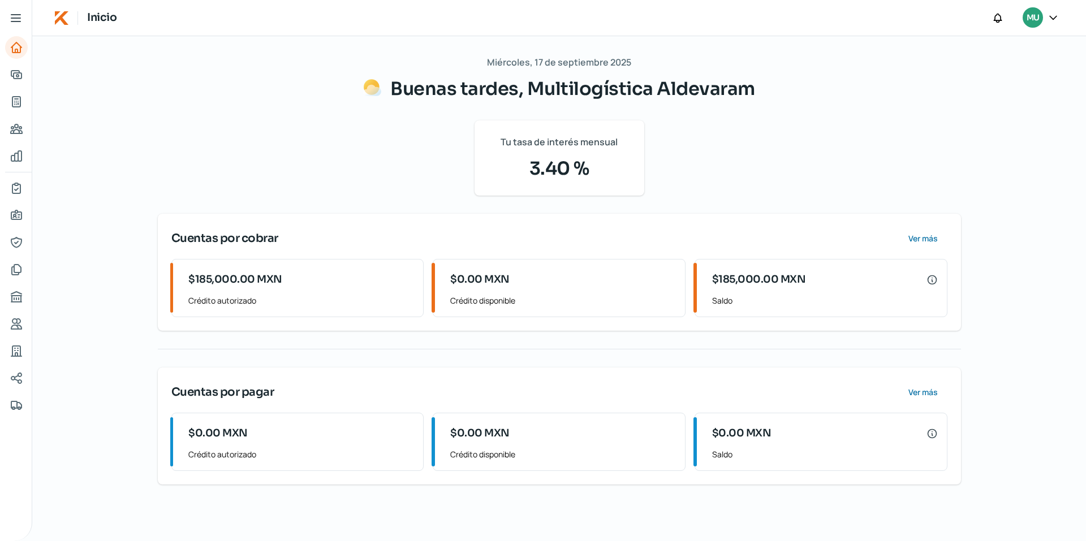
click at [15, 21] on icon at bounding box center [15, 18] width 9 height 7
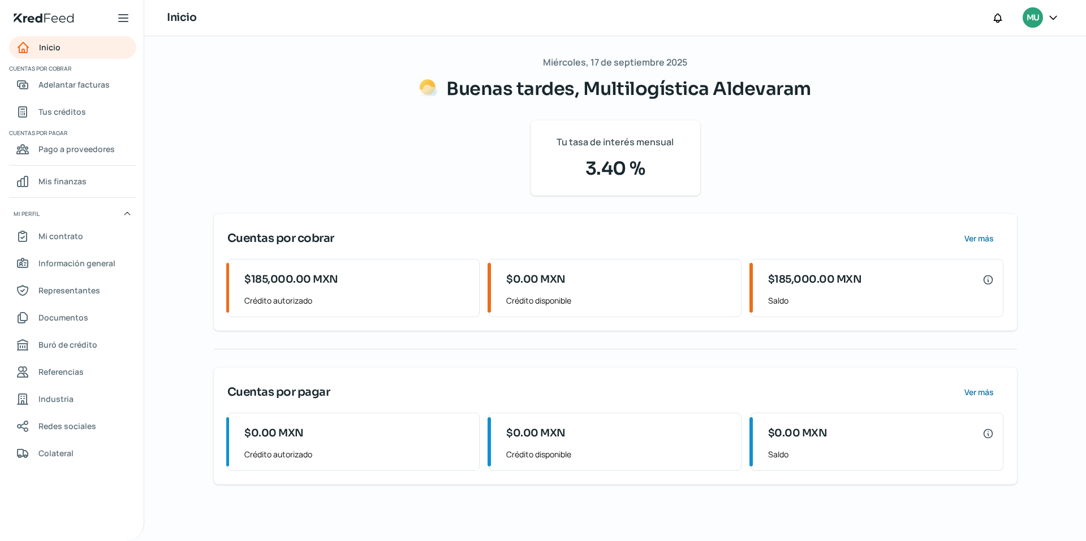
click at [1057, 17] on icon at bounding box center [1053, 17] width 11 height 11
click at [963, 156] on span "Cerrar sesión" at bounding box center [955, 152] width 51 height 14
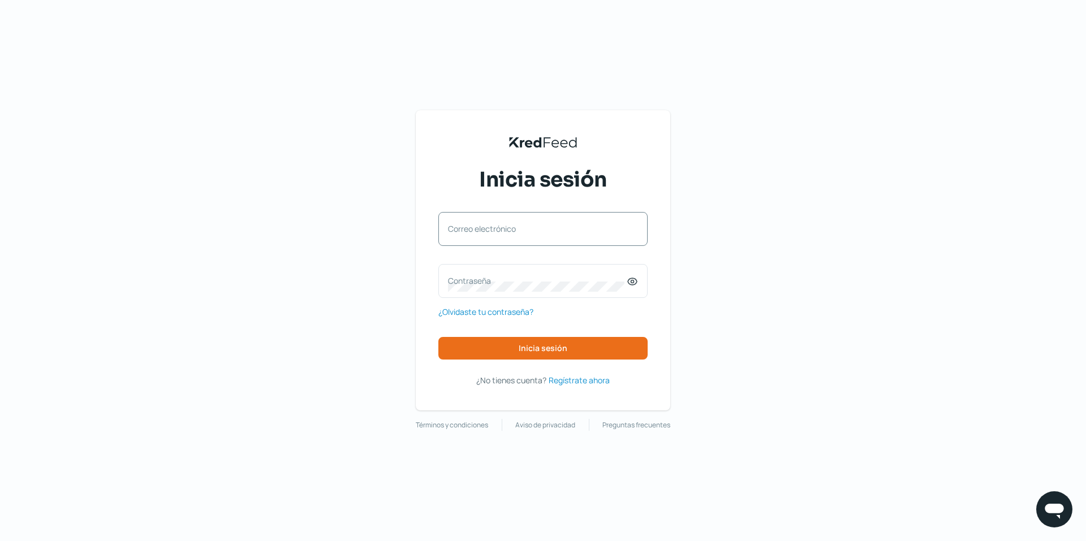
click at [467, 232] on label "Correo electrónico" at bounding box center [537, 228] width 179 height 11
click at [467, 232] on input "Correo electrónico" at bounding box center [543, 235] width 190 height 10
type input "[EMAIL_ADDRESS][DOMAIN_NAME]"
click at [466, 283] on label "Contraseña" at bounding box center [537, 280] width 179 height 11
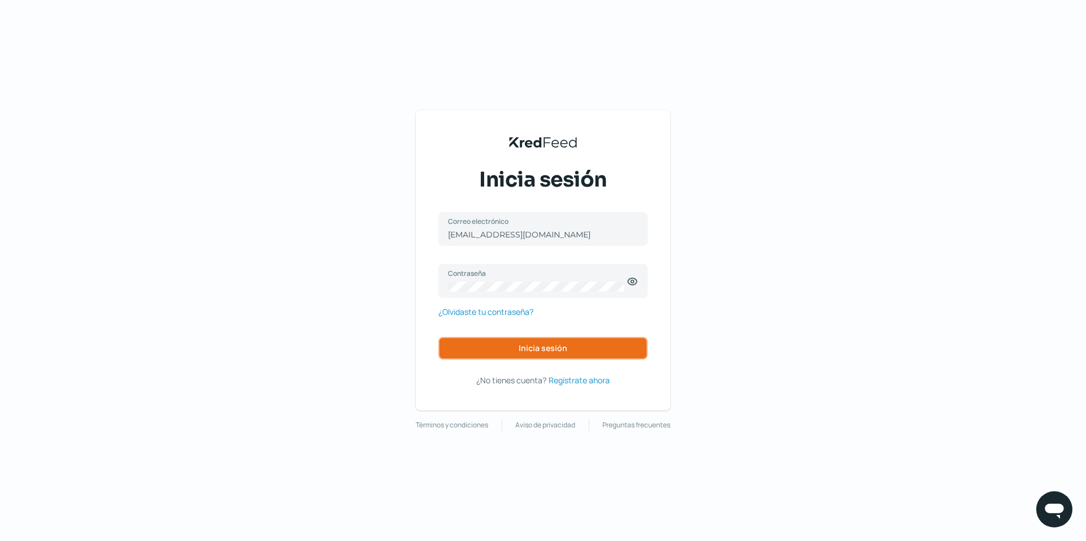
click at [553, 350] on span "Inicia sesión" at bounding box center [543, 348] width 49 height 8
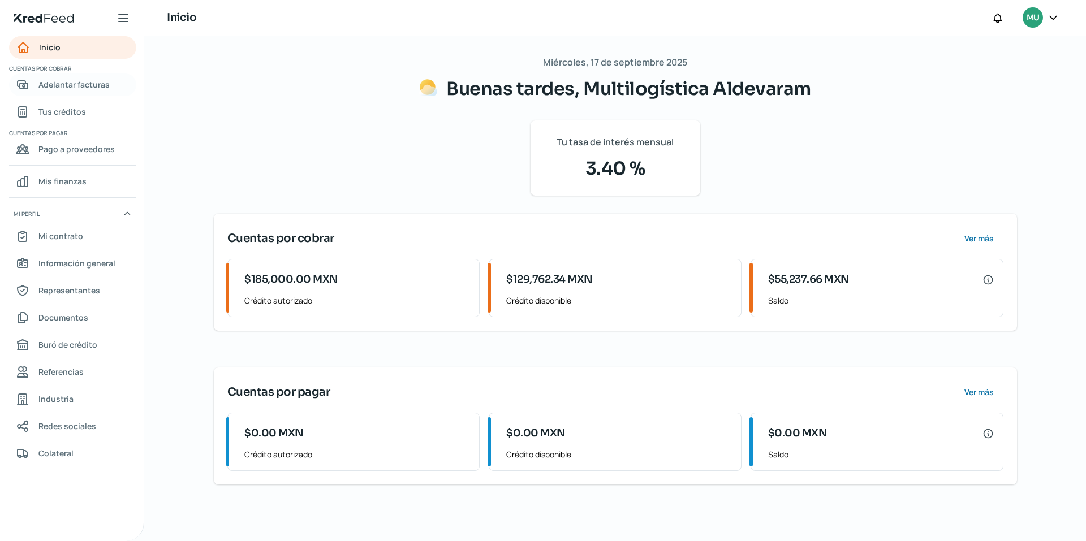
click at [49, 85] on span "Adelantar facturas" at bounding box center [73, 84] width 71 height 14
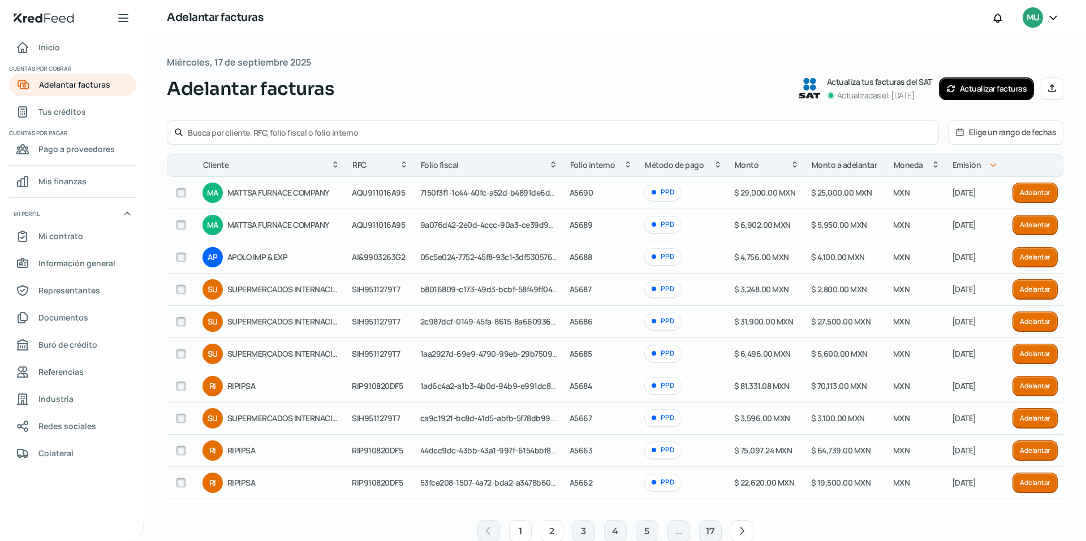
click at [551, 527] on button "2" at bounding box center [552, 531] width 23 height 23
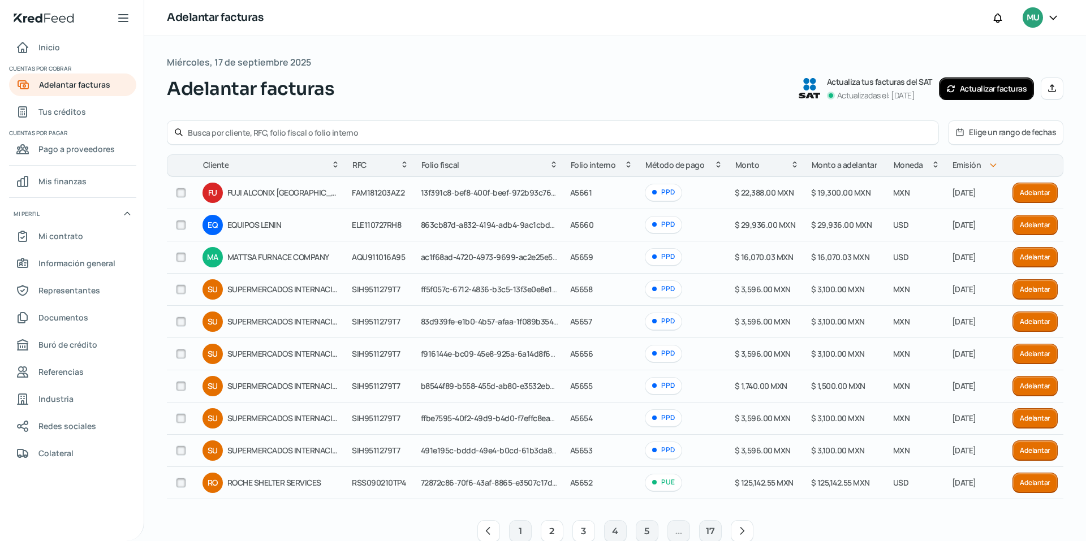
click at [580, 530] on button "3" at bounding box center [583, 531] width 23 height 23
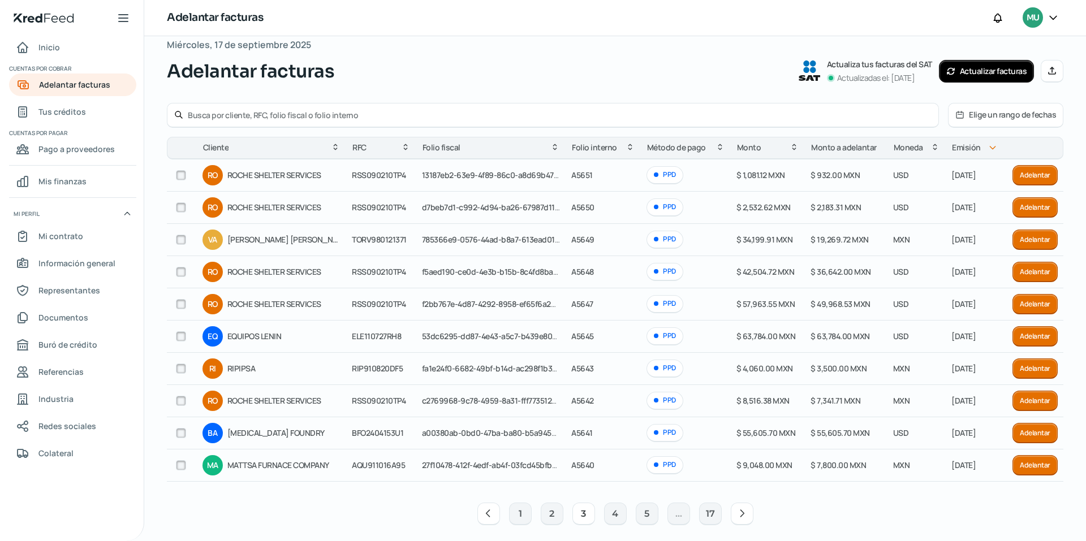
scroll to position [27, 0]
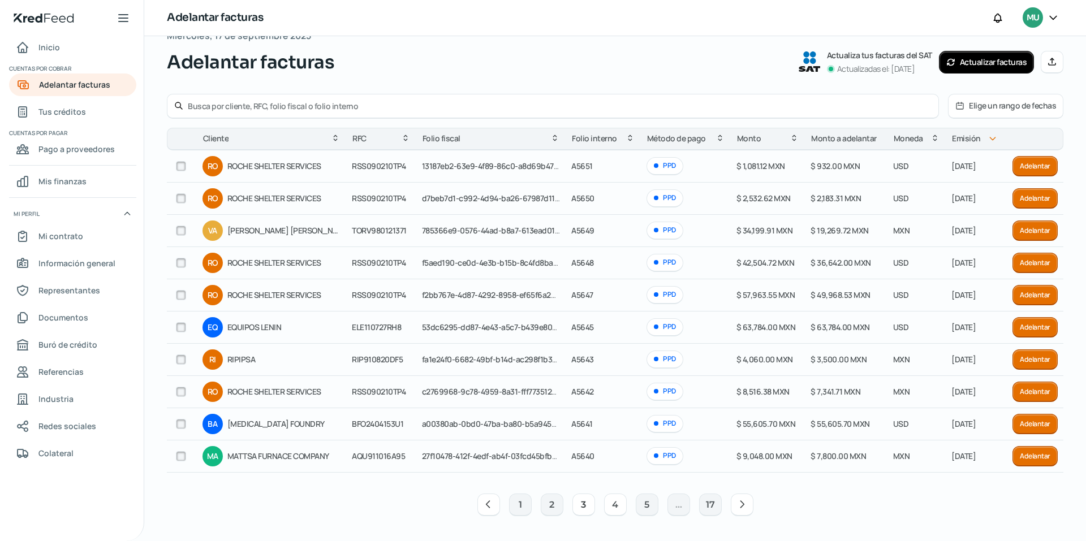
click at [618, 505] on button "4" at bounding box center [615, 505] width 23 height 23
click at [640, 502] on button "5" at bounding box center [647, 505] width 23 height 23
click at [484, 510] on button "1" at bounding box center [488, 505] width 23 height 23
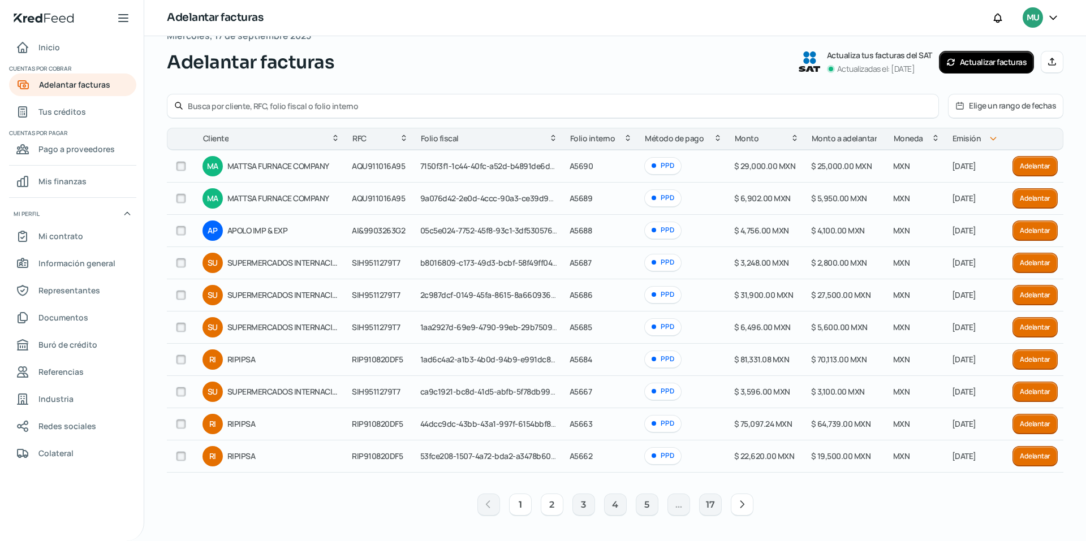
click at [549, 505] on button "2" at bounding box center [552, 505] width 23 height 23
click at [578, 504] on button "3" at bounding box center [583, 505] width 23 height 23
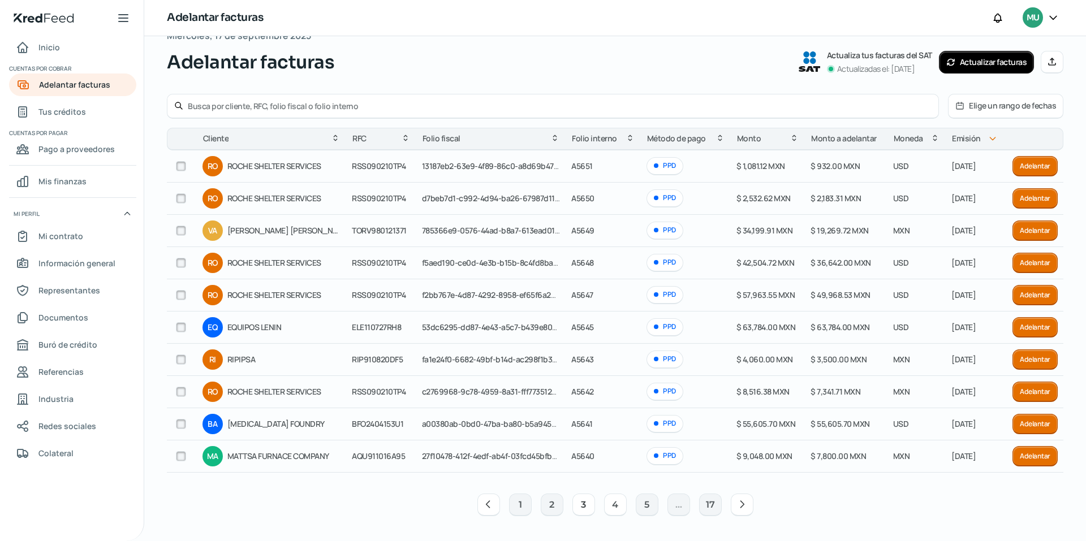
click at [609, 505] on button "4" at bounding box center [615, 505] width 23 height 23
click at [578, 507] on button "3" at bounding box center [583, 505] width 23 height 23
click at [610, 506] on button "4" at bounding box center [615, 505] width 23 height 23
click at [580, 506] on button "3" at bounding box center [583, 505] width 23 height 23
click at [611, 506] on button "4" at bounding box center [615, 505] width 23 height 23
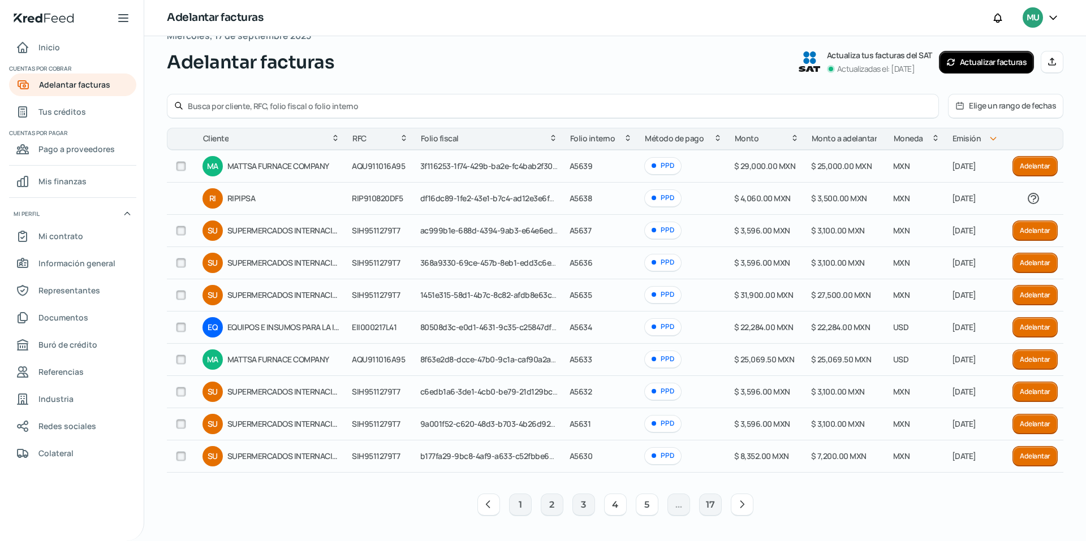
click at [647, 502] on button "5" at bounding box center [647, 505] width 23 height 23
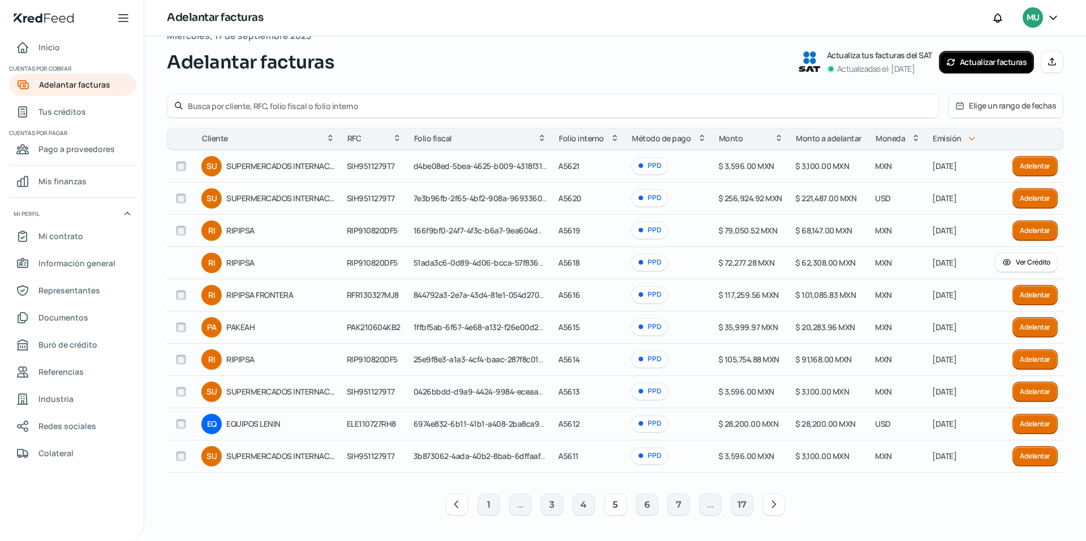
click at [180, 296] on input "checkbox" at bounding box center [181, 295] width 10 height 10
checkbox input "true"
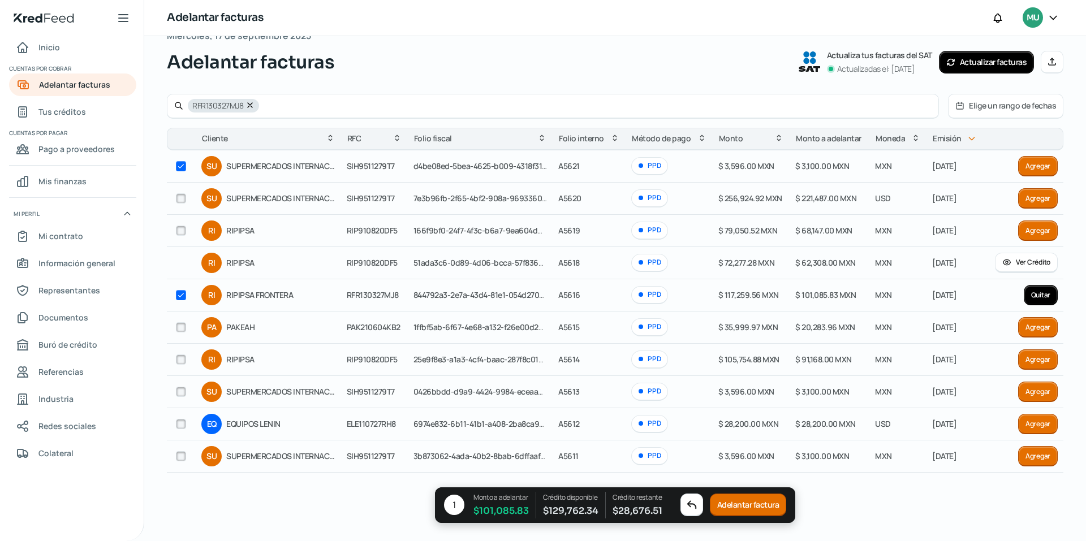
checkbox input "true"
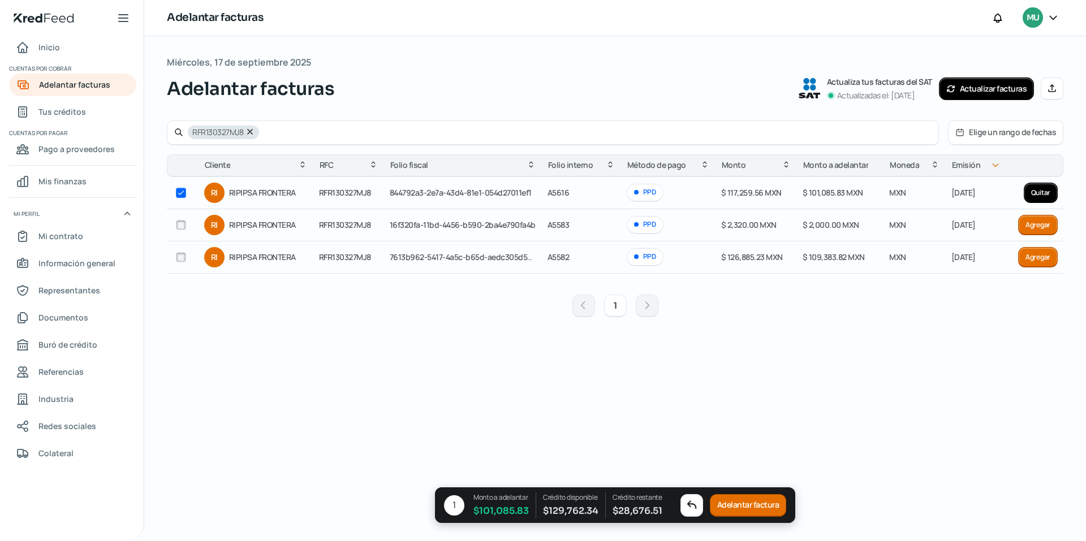
click at [751, 502] on button "Adelantar factura" at bounding box center [748, 505] width 77 height 23
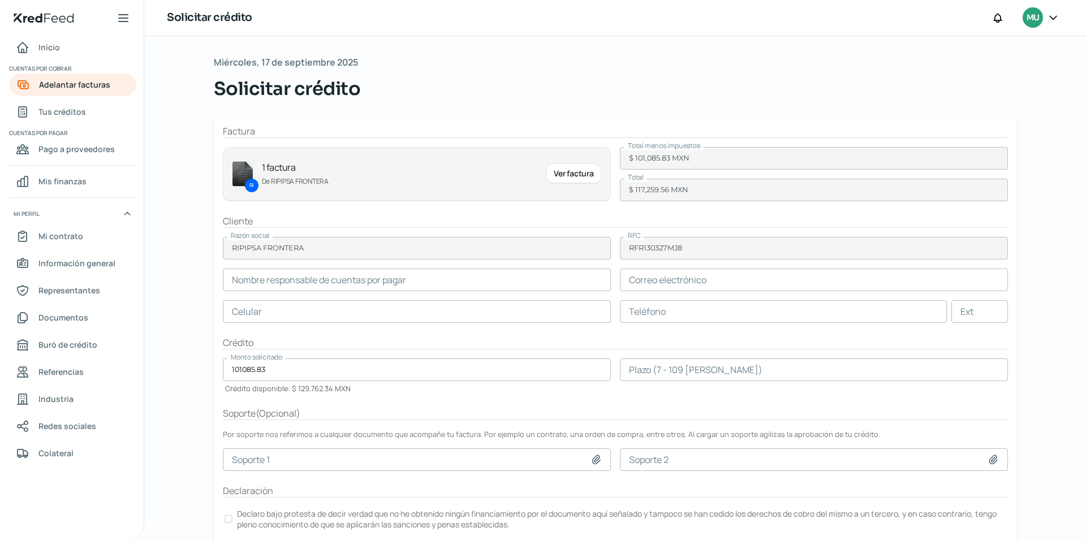
click at [370, 280] on input "text" at bounding box center [417, 280] width 388 height 23
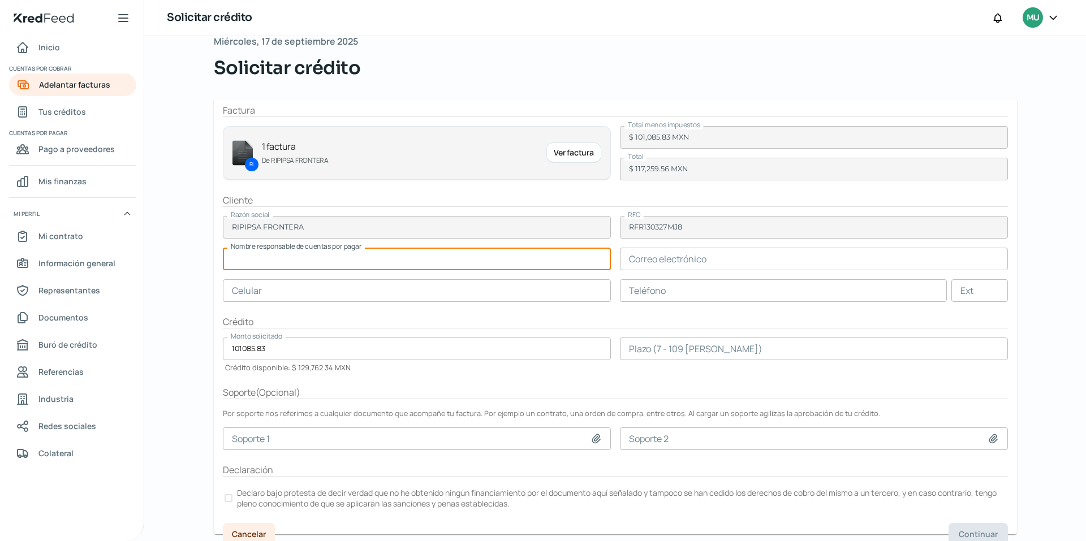
scroll to position [32, 0]
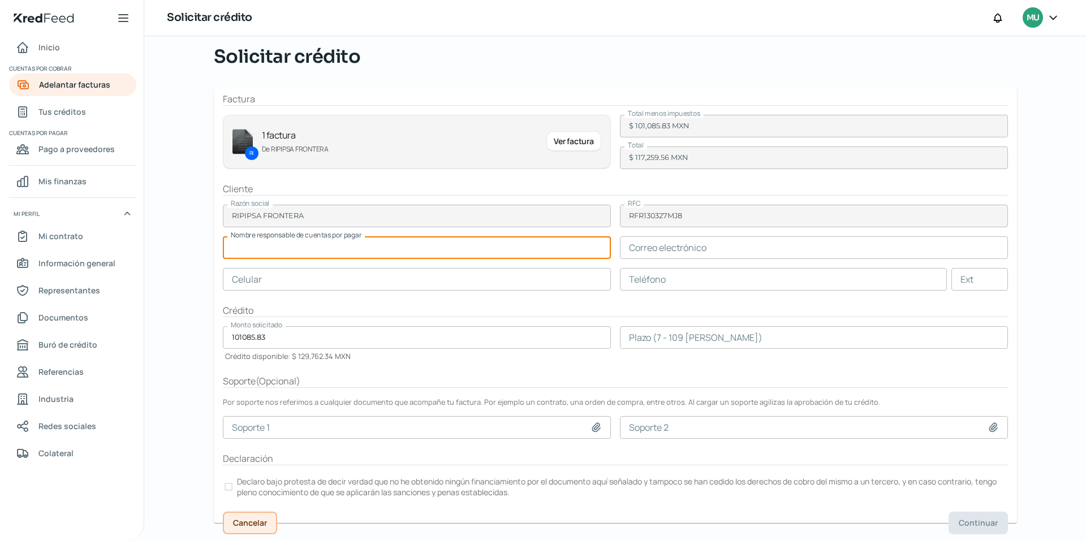
click at [238, 519] on span "Cancelar" at bounding box center [250, 523] width 34 height 8
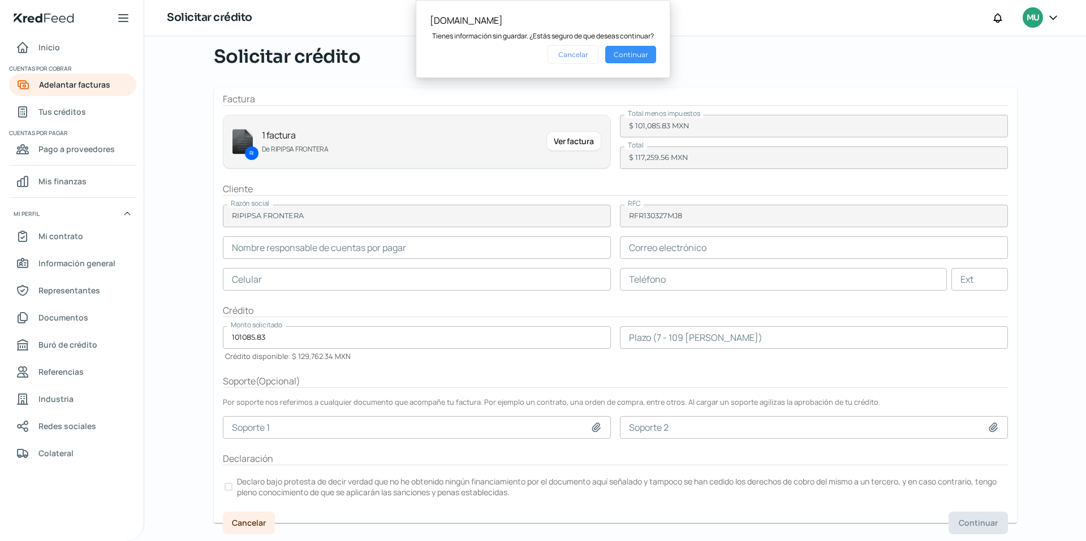
click at [628, 53] on button "Continuar" at bounding box center [630, 55] width 51 height 18
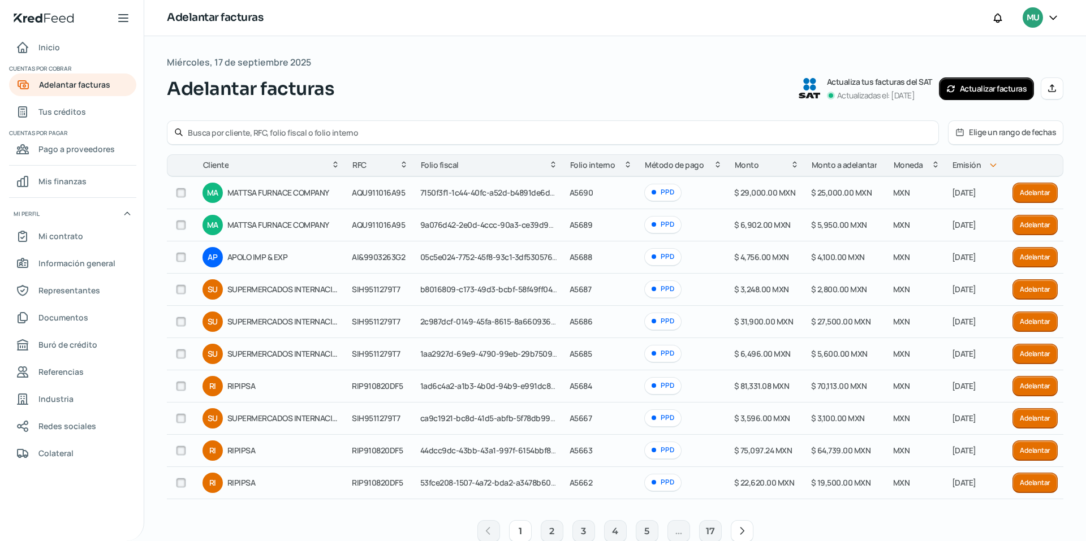
click at [240, 133] on input "text" at bounding box center [560, 132] width 744 height 11
type input "ripipsa"
click at [179, 132] on icon at bounding box center [178, 132] width 9 height 9
click at [220, 134] on input "ripipsa" at bounding box center [560, 132] width 744 height 11
click at [242, 132] on input "ripipsa" at bounding box center [560, 132] width 744 height 11
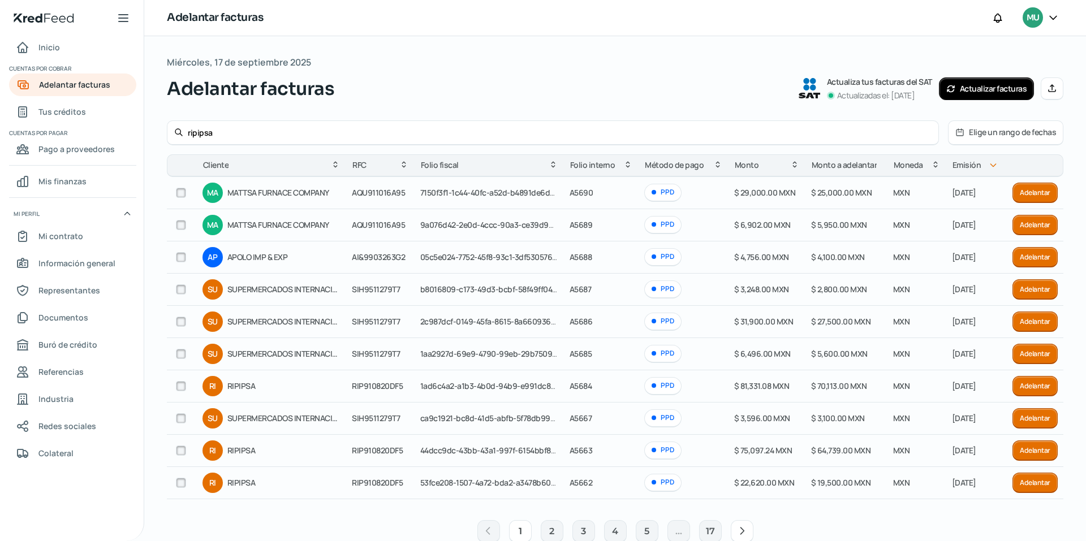
click at [265, 132] on input "ripipsa" at bounding box center [560, 132] width 744 height 11
click at [180, 388] on input "checkbox" at bounding box center [181, 386] width 10 height 10
checkbox input "true"
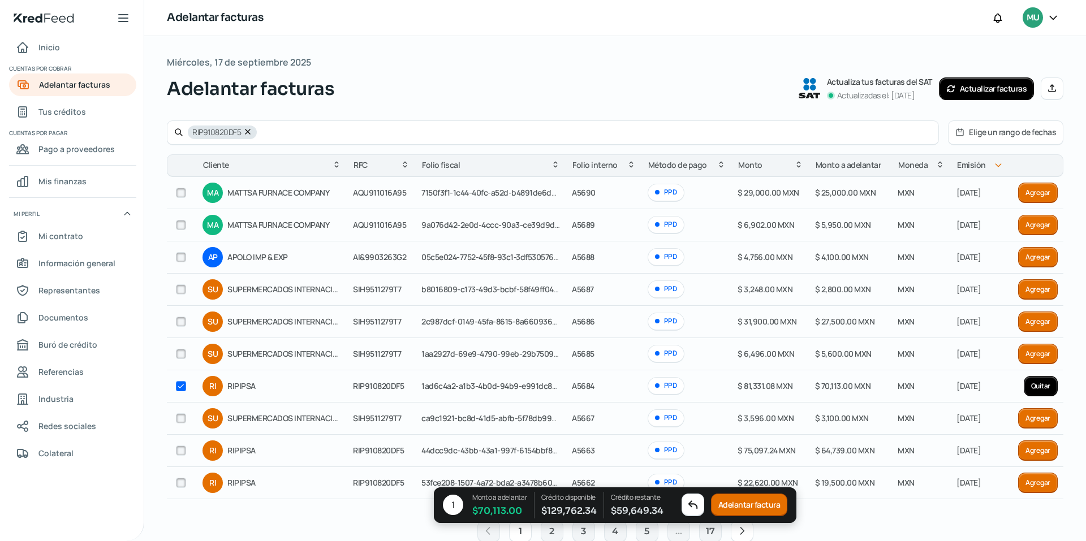
click at [179, 385] on input "checkbox" at bounding box center [181, 386] width 10 height 10
checkbox input "false"
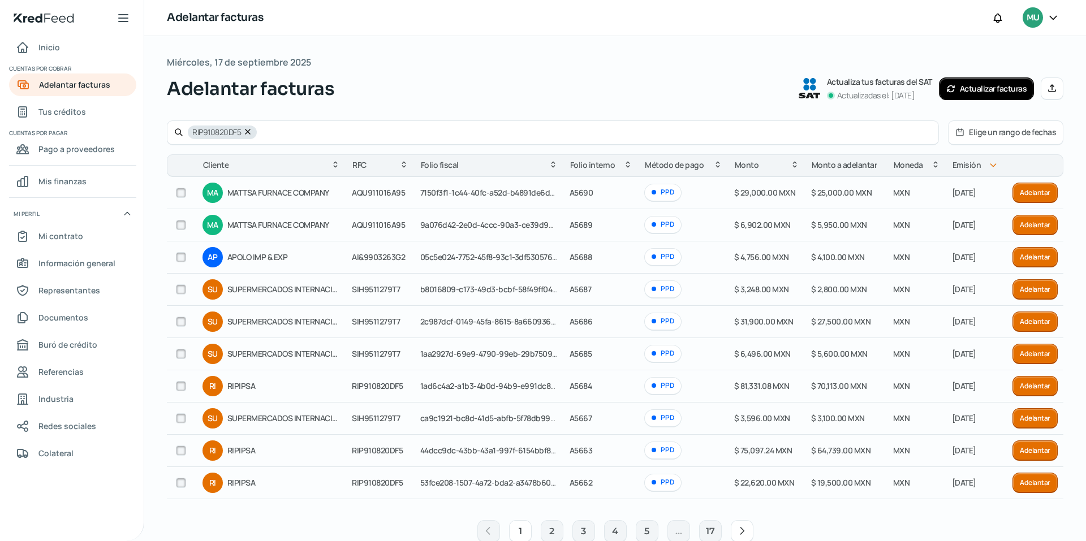
click at [179, 133] on icon at bounding box center [178, 132] width 9 height 9
click at [547, 528] on button "2" at bounding box center [552, 531] width 23 height 23
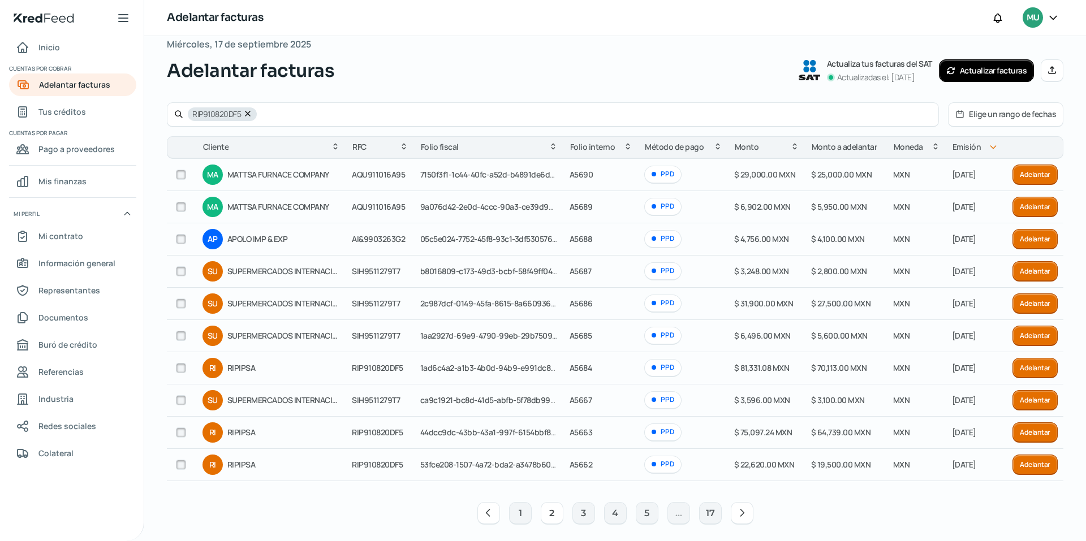
scroll to position [27, 0]
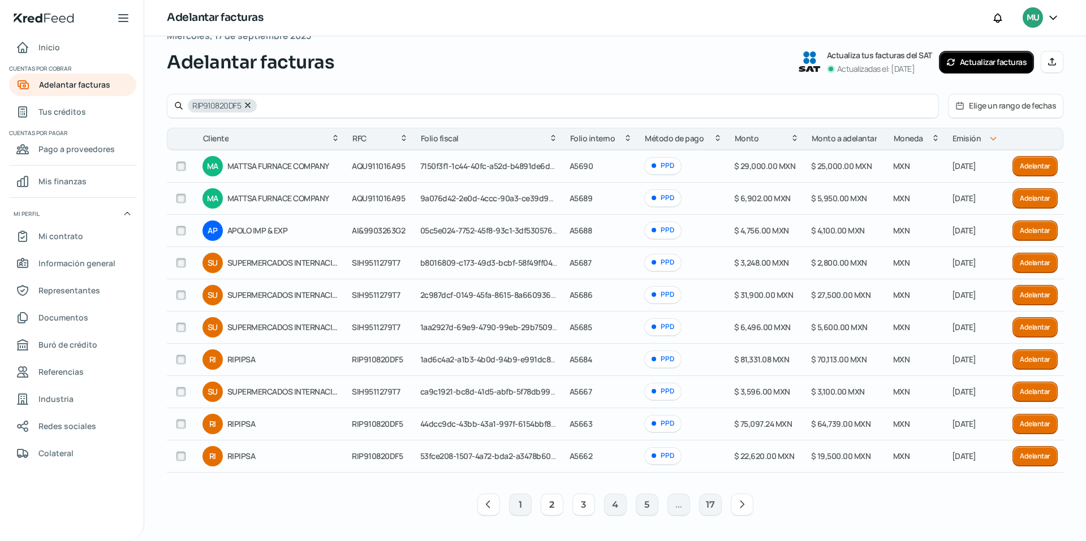
click at [578, 506] on button "3" at bounding box center [583, 505] width 23 height 23
click at [248, 106] on icon at bounding box center [247, 105] width 5 height 5
click at [575, 505] on button "3" at bounding box center [583, 505] width 23 height 23
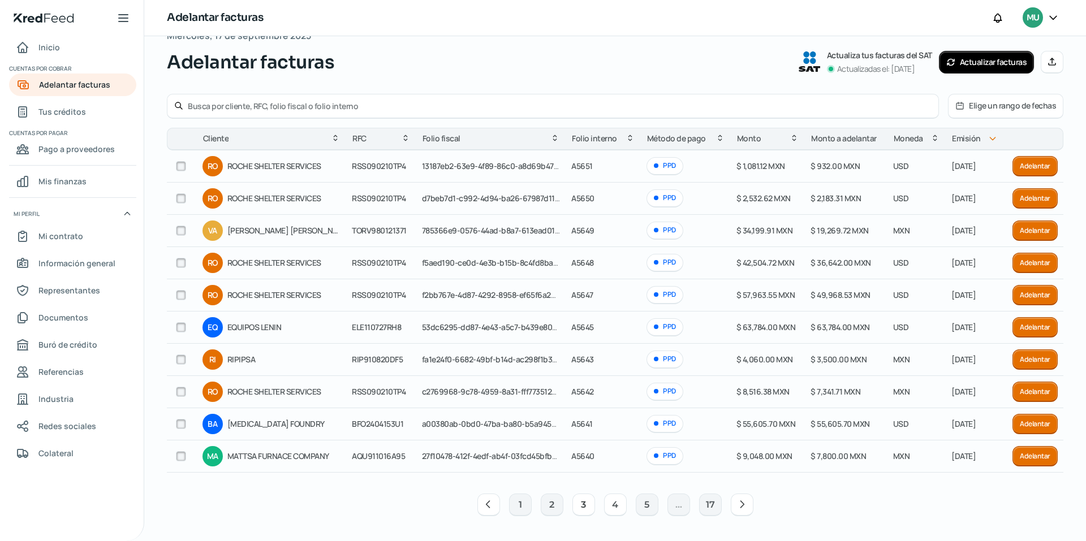
click at [611, 502] on button "4" at bounding box center [615, 505] width 23 height 23
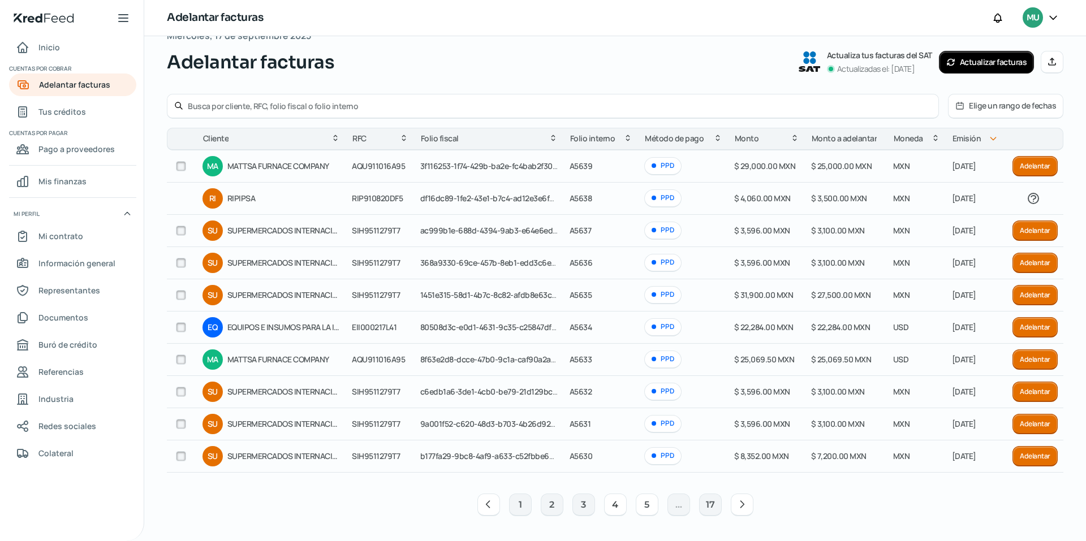
click at [645, 502] on button "5" at bounding box center [647, 505] width 23 height 23
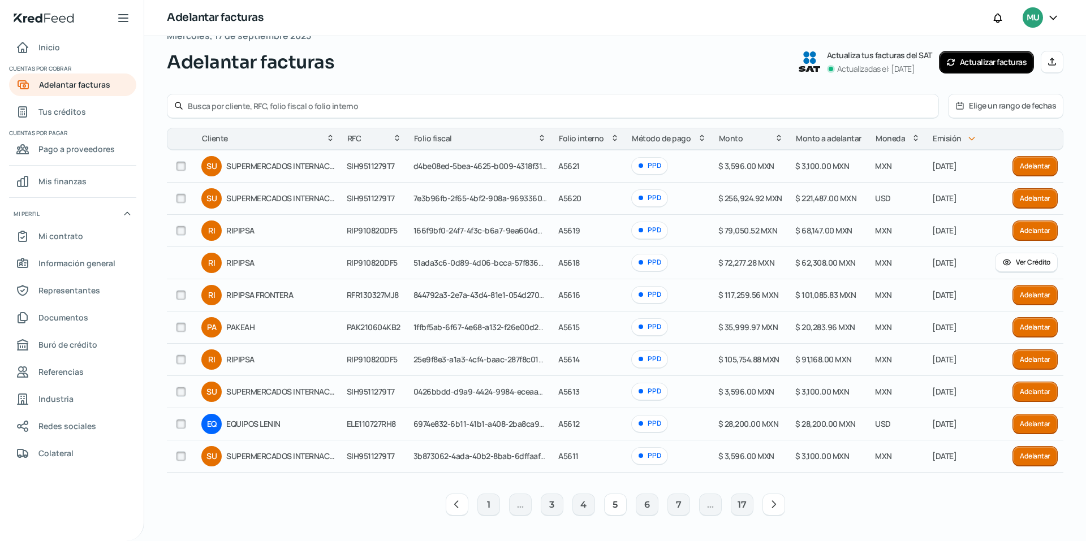
click at [1014, 260] on button "Ver Crédito" at bounding box center [1026, 263] width 63 height 20
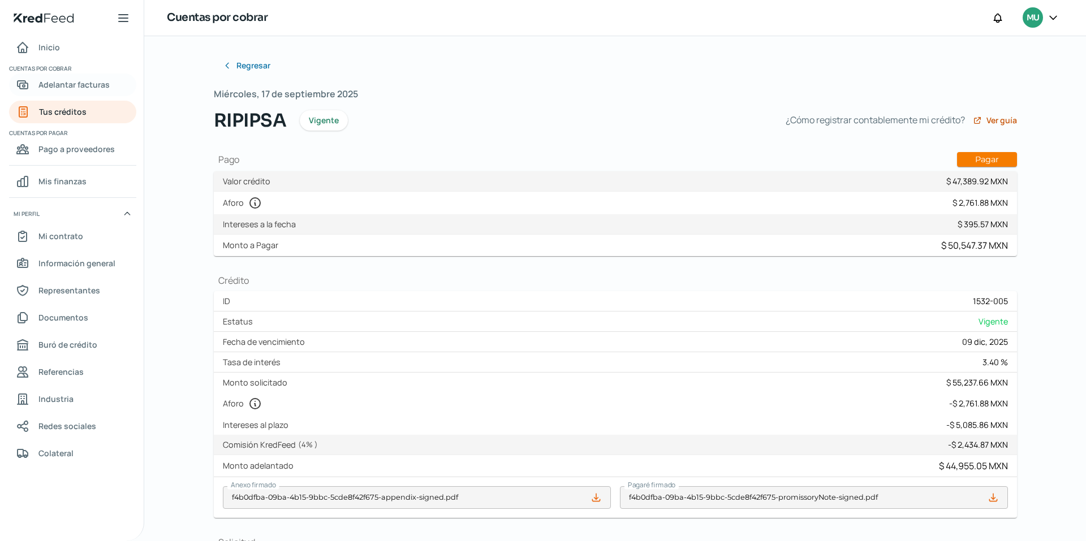
click at [64, 81] on span "Adelantar facturas" at bounding box center [73, 84] width 71 height 14
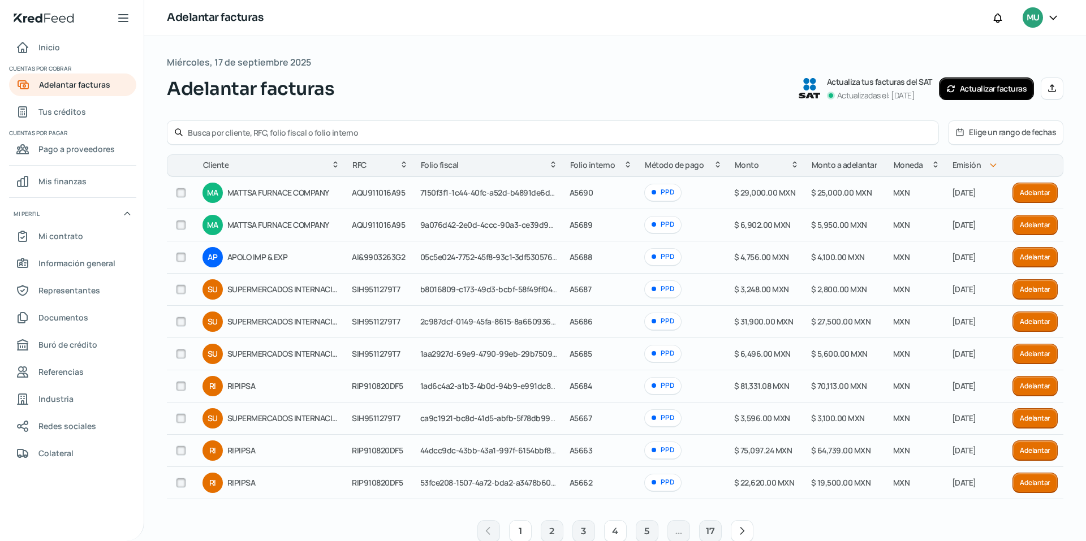
click at [611, 530] on button "4" at bounding box center [615, 531] width 23 height 23
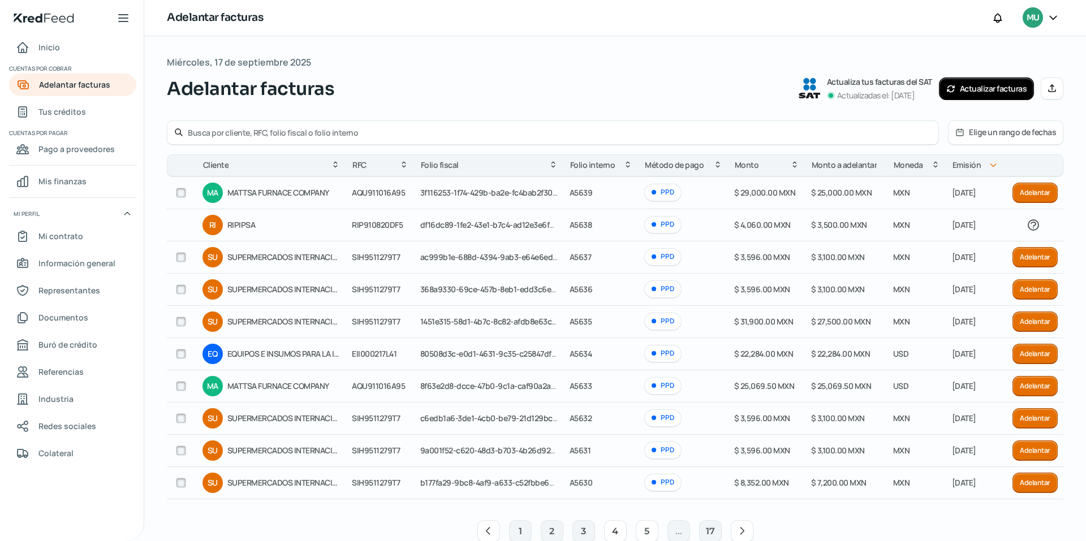
click at [645, 528] on button "5" at bounding box center [647, 531] width 23 height 23
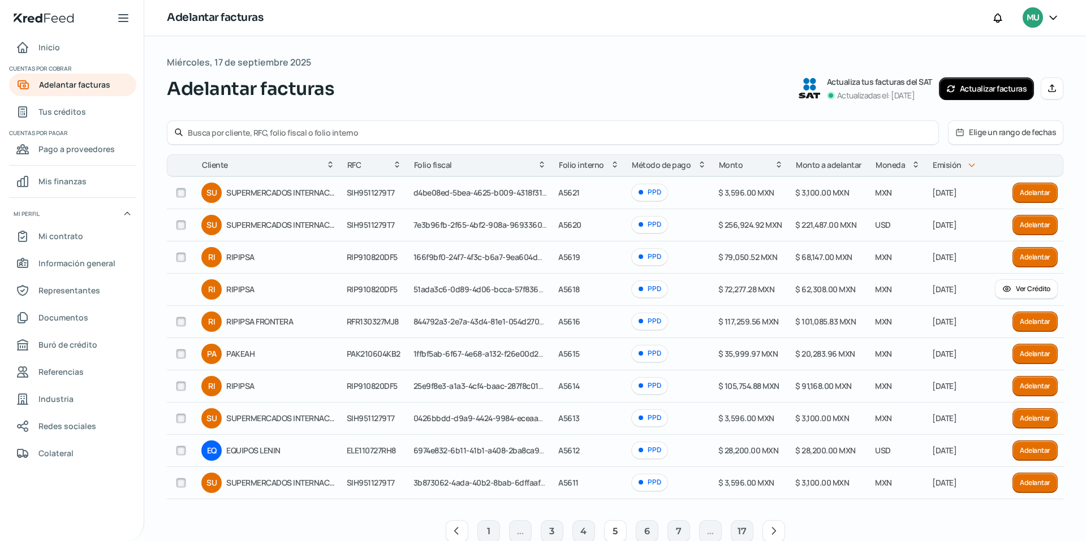
click at [182, 321] on input "checkbox" at bounding box center [181, 322] width 10 height 10
checkbox input "true"
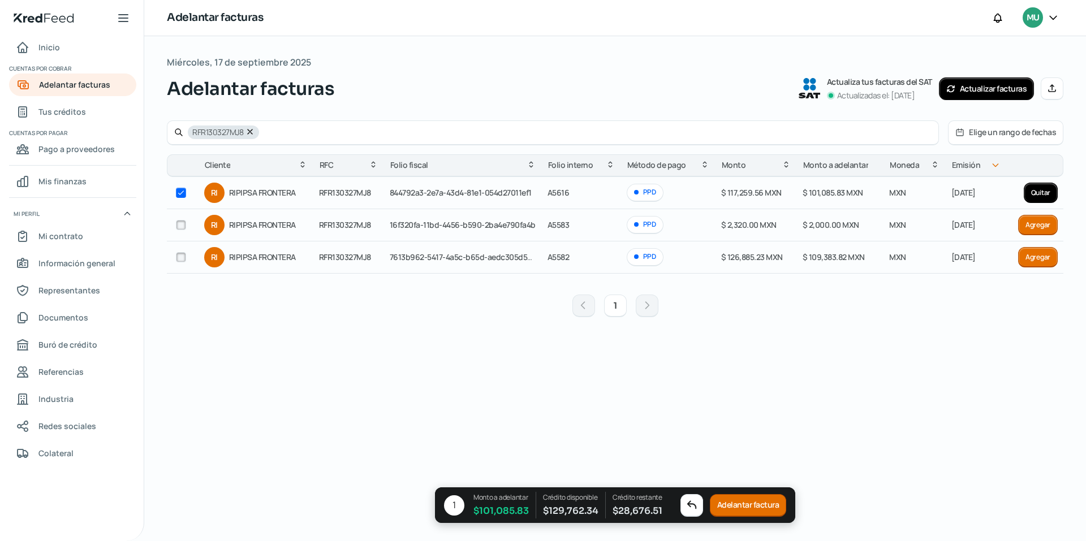
click at [755, 508] on button "Adelantar factura" at bounding box center [748, 505] width 77 height 23
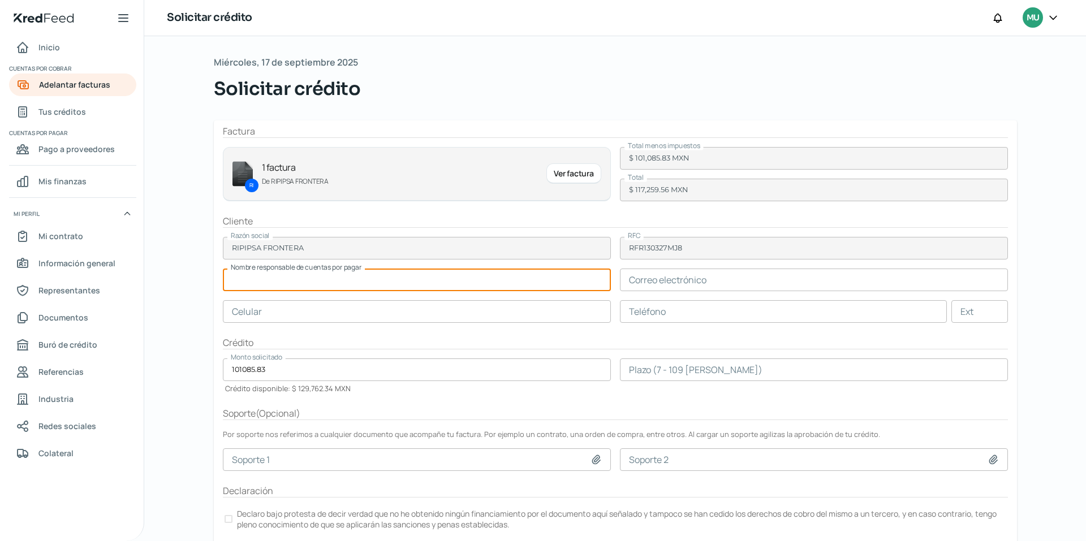
click at [302, 281] on input "text" at bounding box center [417, 280] width 388 height 23
type input "[PERSON_NAME]"
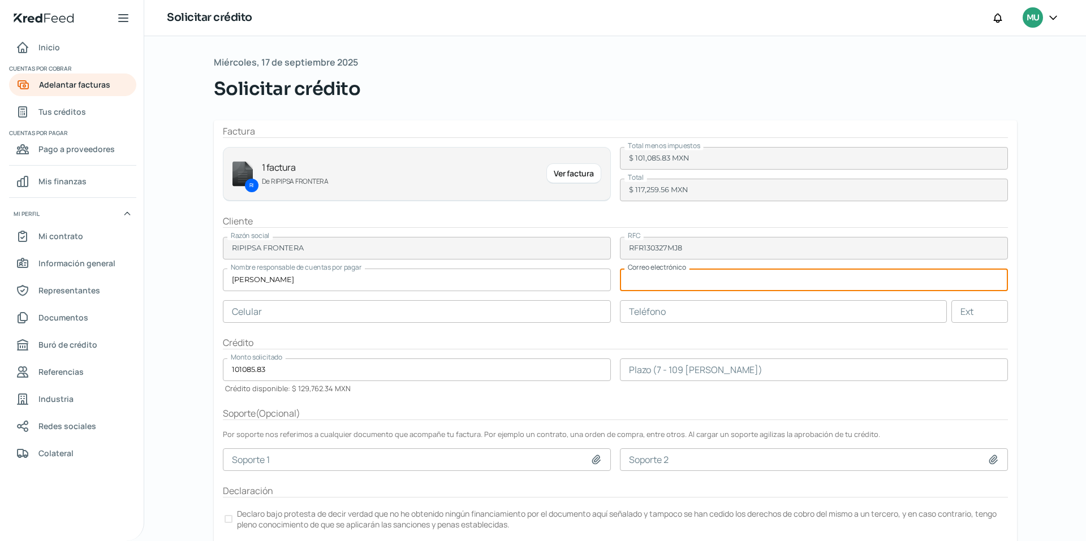
click at [670, 286] on input "text" at bounding box center [814, 280] width 388 height 23
paste input "LO1959IPSU D8561SITA Conse Adipisc/Elits Doe Temp Incidi, UTL Etdolor, MA / Ali…"
type input "LO1959IPSU D8561SITA Conse Adipisc/Elits Doe Temp Incidi, UTL Etdolor, MA / Ali…"
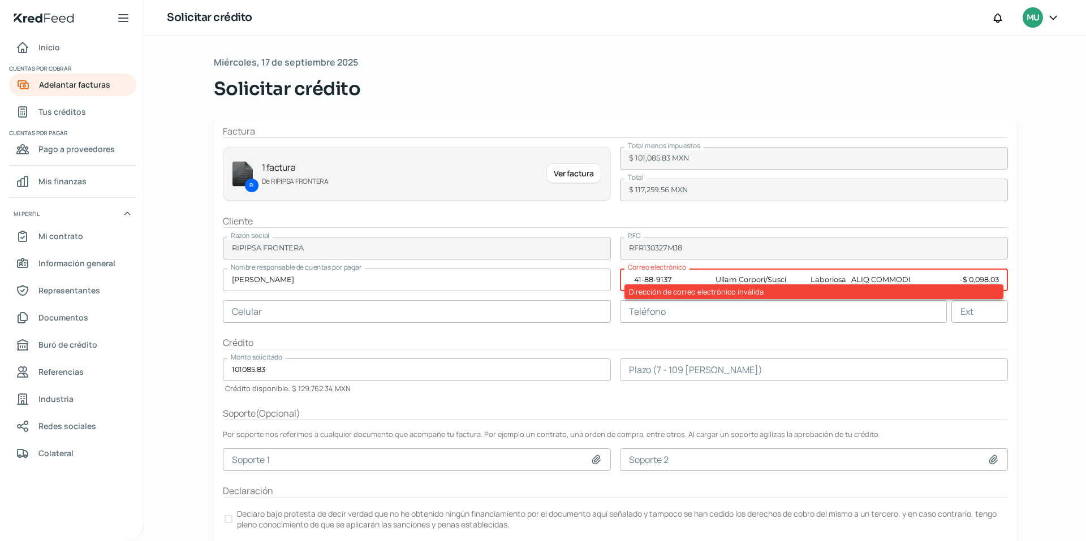
click at [680, 281] on input "text" at bounding box center [814, 280] width 388 height 23
click at [671, 281] on input "text" at bounding box center [814, 280] width 388 height 23
click at [665, 280] on input "text" at bounding box center [814, 280] width 388 height 23
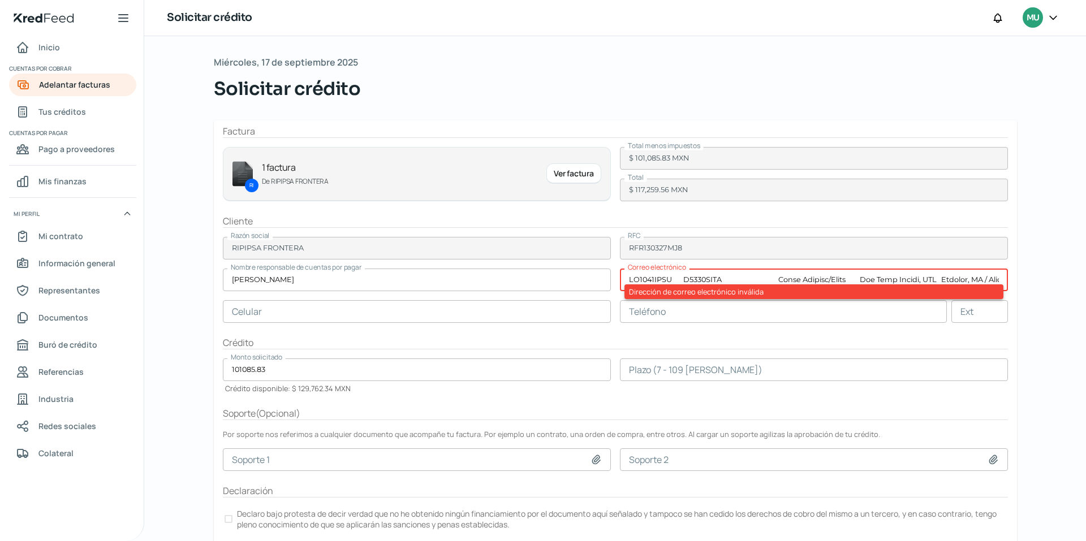
drag, startPoint x: 669, startPoint y: 278, endPoint x: 580, endPoint y: 282, distance: 88.3
click at [580, 282] on form "Factura RI 1 factura De RIPIPSA FRONTERA Ver factura Total menos impuestos $ 10…" at bounding box center [615, 337] width 803 height 435
click at [660, 278] on input "text" at bounding box center [814, 280] width 388 height 23
click at [679, 337] on div "Crédito" at bounding box center [615, 343] width 785 height 13
click at [631, 276] on input "text" at bounding box center [814, 280] width 388 height 23
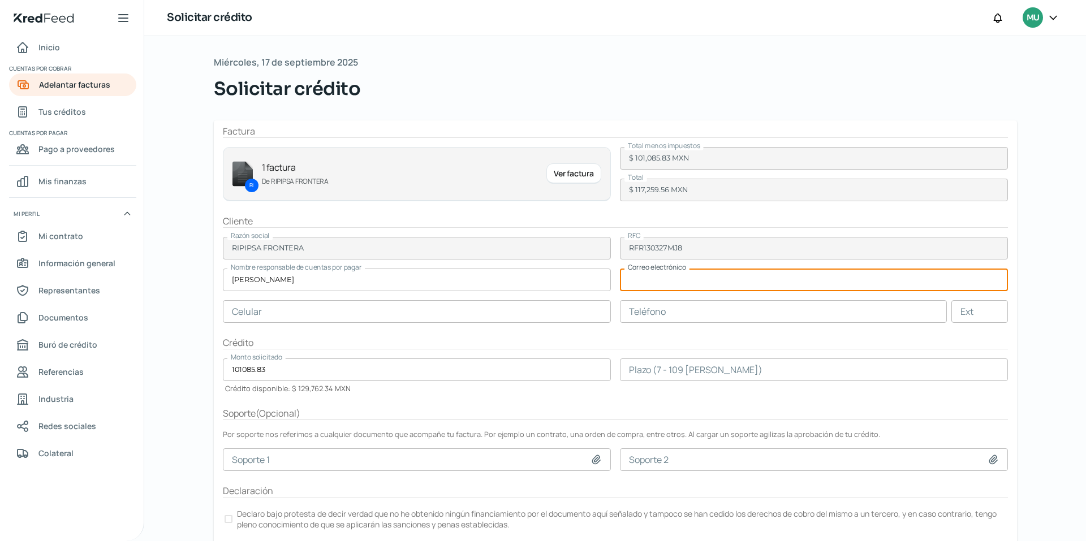
paste input "[EMAIL_ADDRESS][PERSON_NAME][DOMAIN_NAME]"
type input "[EMAIL_ADDRESS][PERSON_NAME][DOMAIN_NAME]"
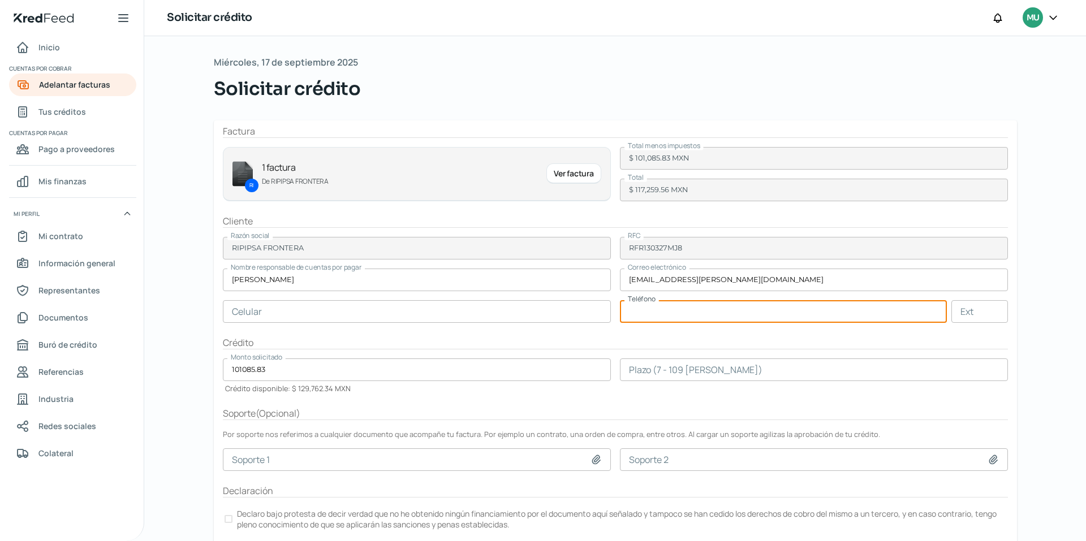
click at [651, 317] on input "text" at bounding box center [783, 311] width 327 height 23
type input "65 - 6625 - 3040"
click at [568, 342] on div "Crédito" at bounding box center [615, 343] width 785 height 13
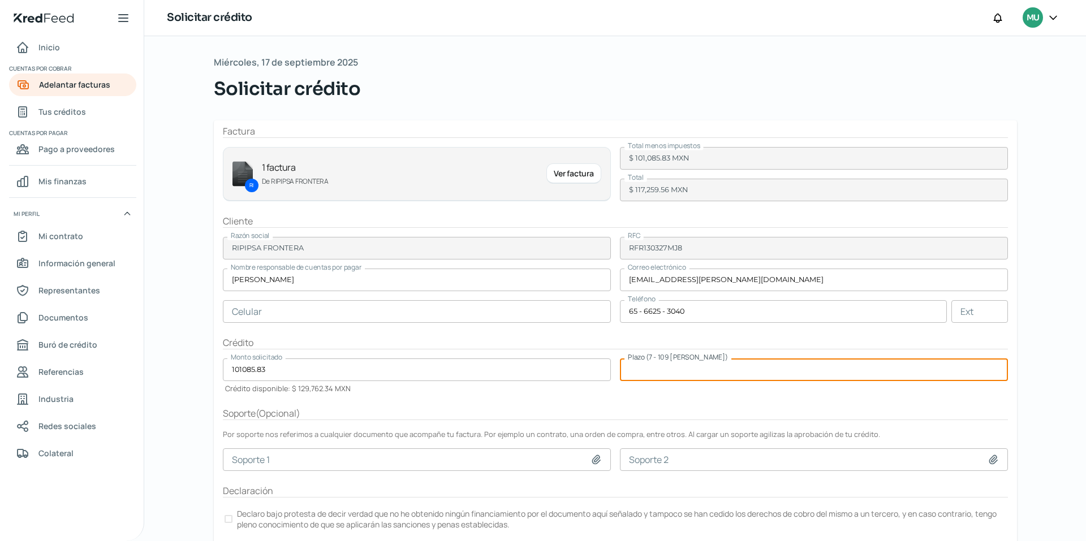
click at [702, 367] on input "number" at bounding box center [814, 370] width 388 height 23
type input "109"
click at [624, 400] on form "Factura RI 1 factura De RIPIPSA FRONTERA Ver factura Total menos impuestos $ 10…" at bounding box center [615, 337] width 803 height 435
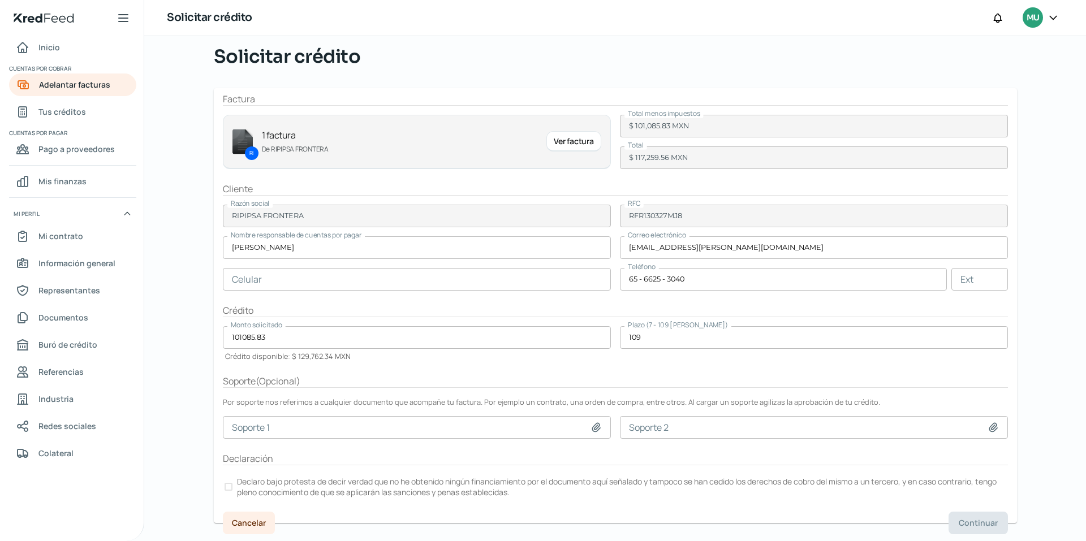
click at [228, 485] on div at bounding box center [229, 487] width 8 height 8
click at [969, 522] on span "Continuar" at bounding box center [978, 523] width 39 height 8
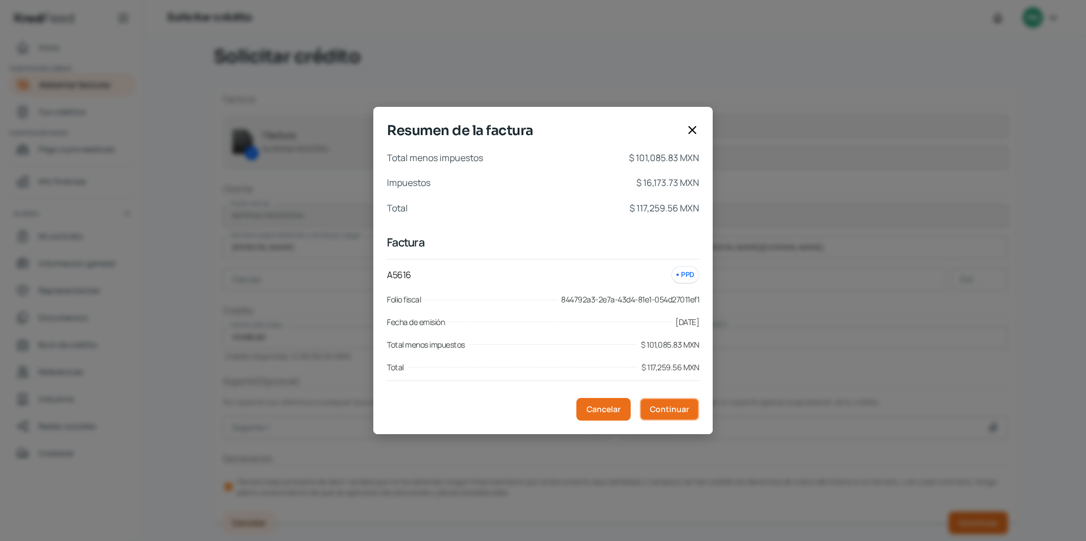
click at [669, 411] on span "Continuar" at bounding box center [669, 410] width 39 height 8
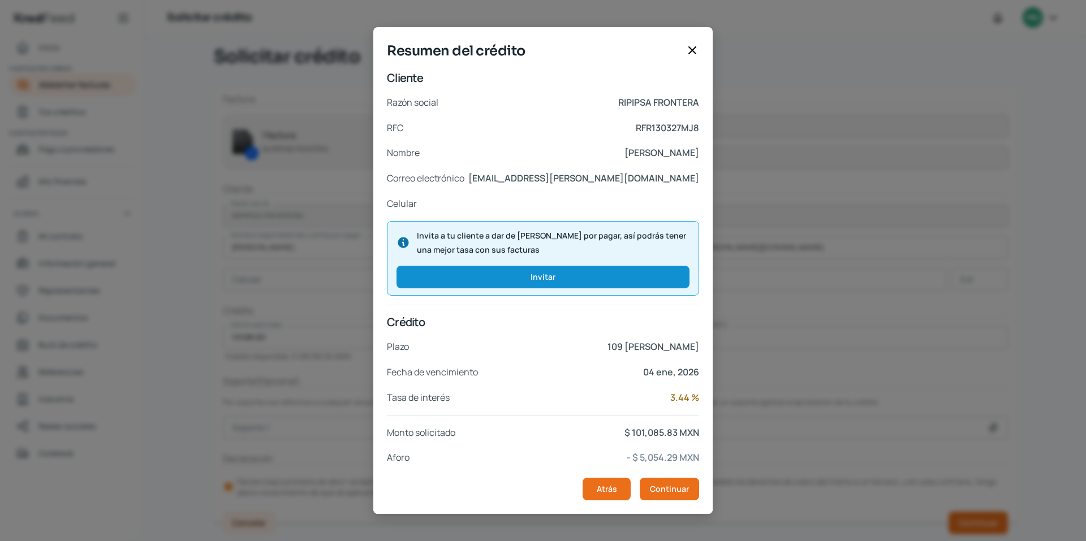
scroll to position [81, 0]
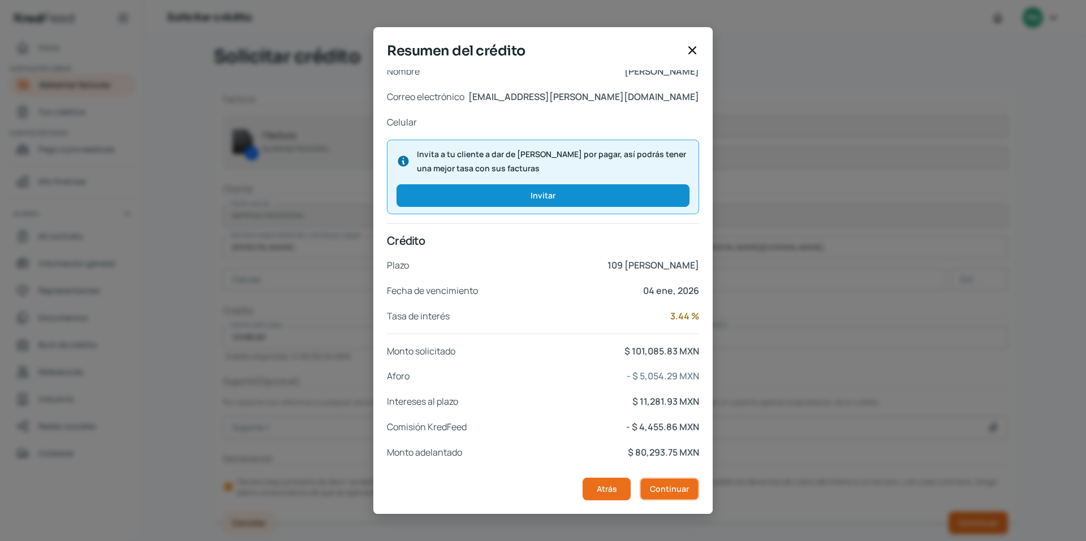
click at [666, 485] on span "Continuar" at bounding box center [669, 489] width 39 height 8
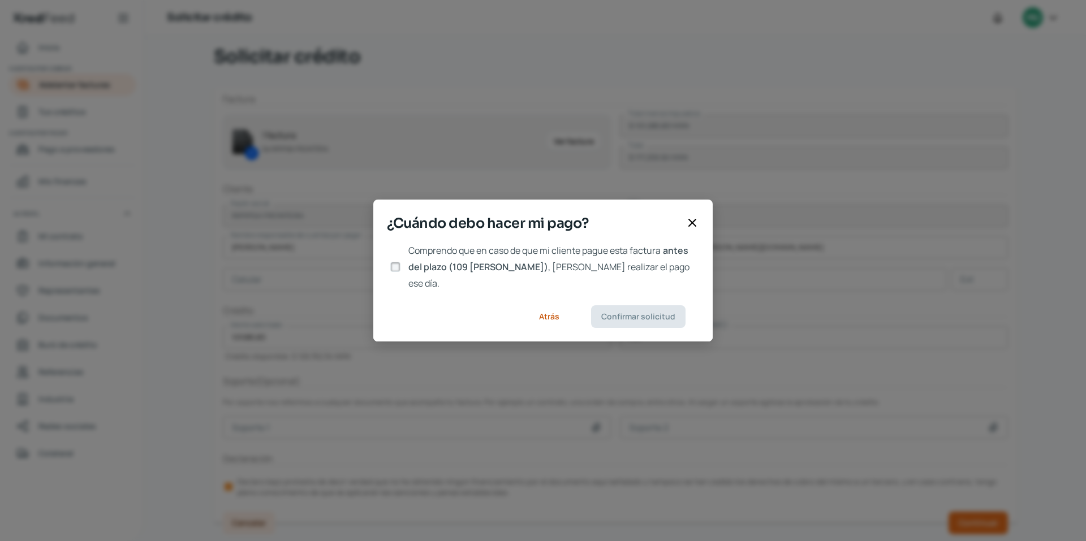
click at [392, 268] on input "Comprendo que en caso de que mi cliente pague esta factura antes del plazo (109…" at bounding box center [395, 267] width 10 height 10
checkbox input "true"
click at [648, 313] on span "Confirmar solicitud" at bounding box center [638, 317] width 74 height 8
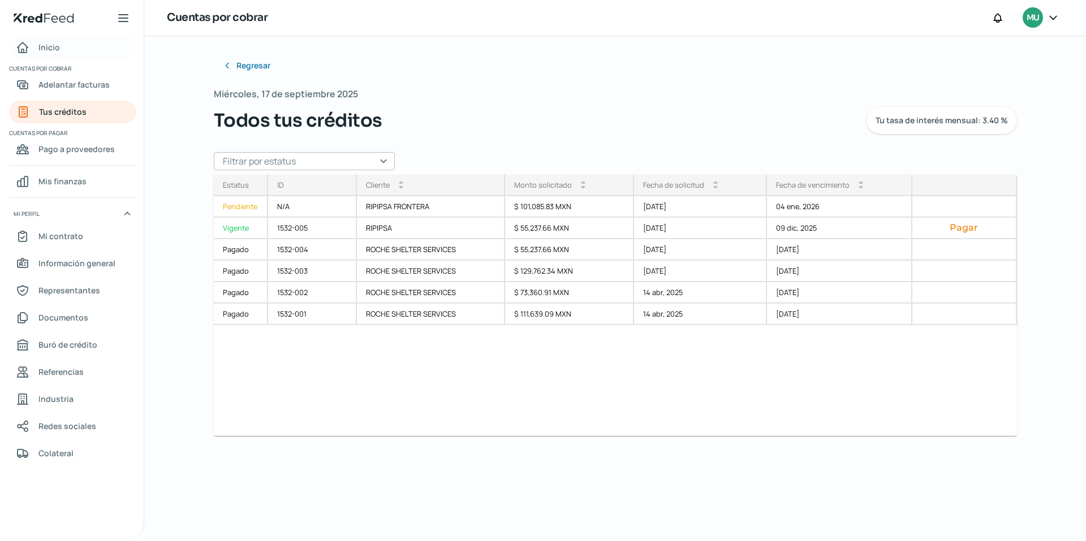
click at [54, 45] on span "Inicio" at bounding box center [48, 47] width 21 height 14
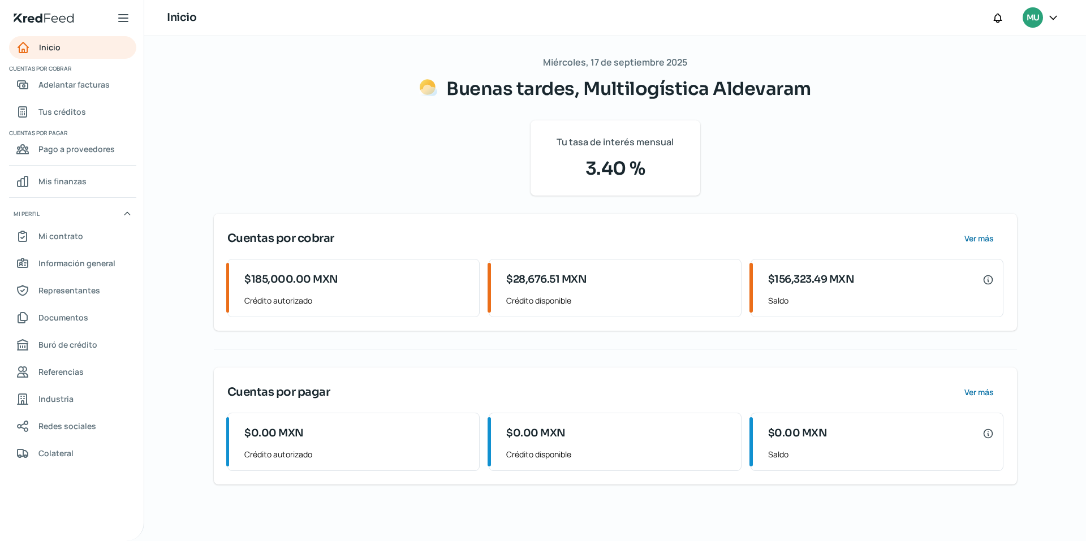
click at [1055, 15] on icon at bounding box center [1053, 17] width 11 height 11
click at [964, 152] on span "Cerrar sesión" at bounding box center [955, 152] width 51 height 14
